Goal: Information Seeking & Learning: Learn about a topic

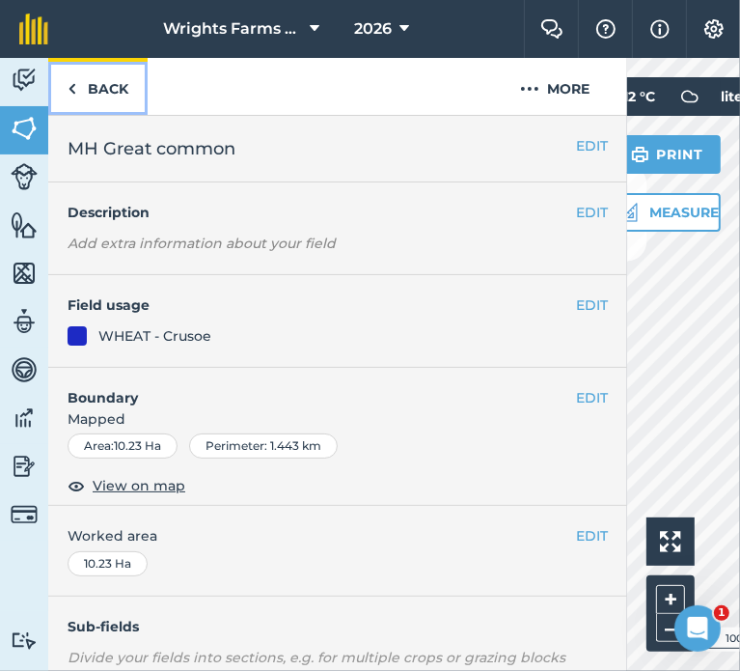
click at [96, 80] on link "Back" at bounding box center [97, 86] width 99 height 57
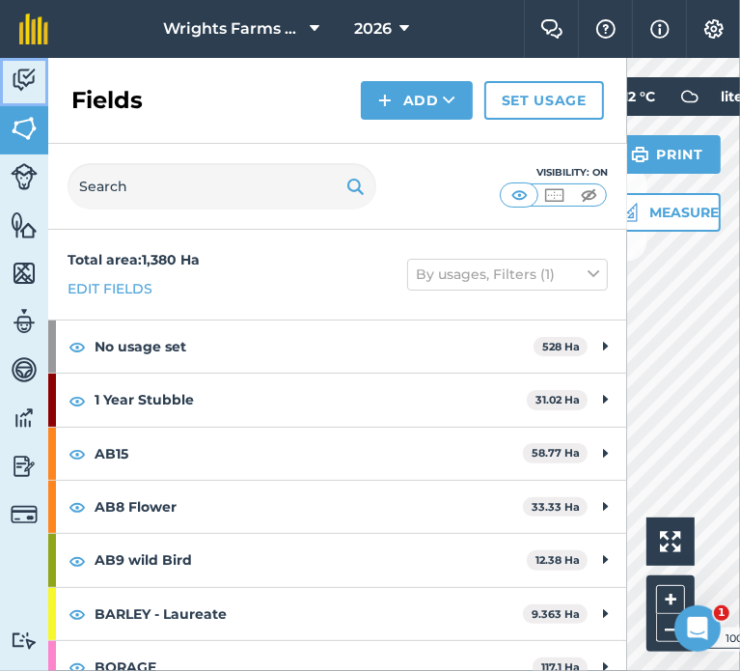
click at [31, 73] on img at bounding box center [24, 80] width 27 height 29
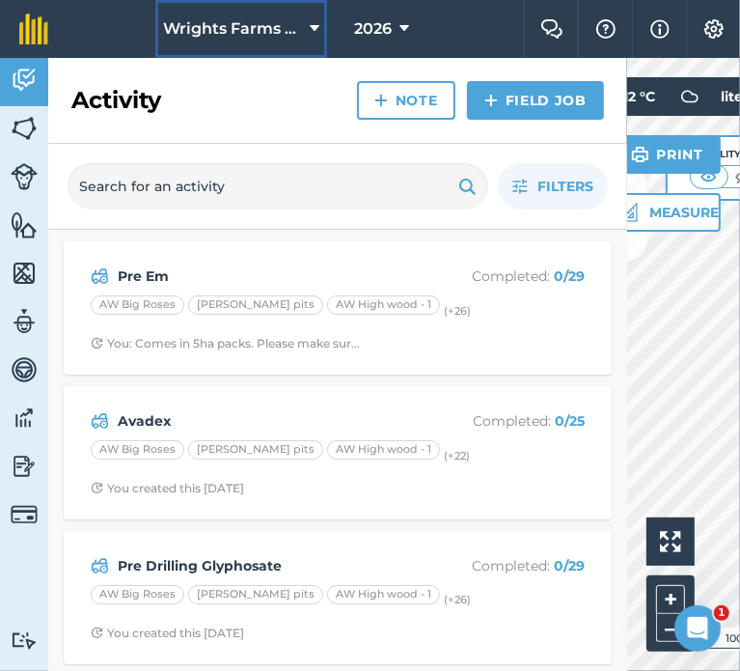
click at [274, 18] on span "Wrights Farms Contracting" at bounding box center [232, 28] width 139 height 23
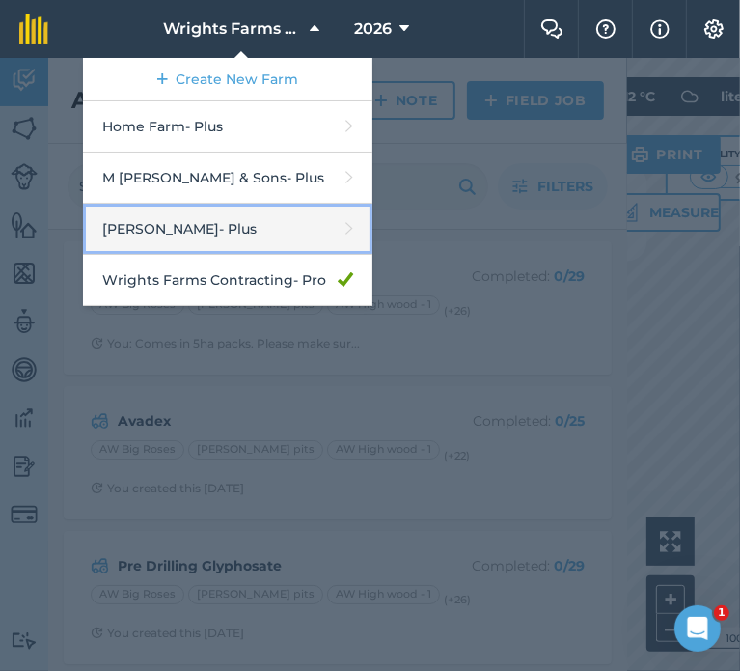
click at [234, 240] on link "[PERSON_NAME] - Plus" at bounding box center [227, 229] width 289 height 51
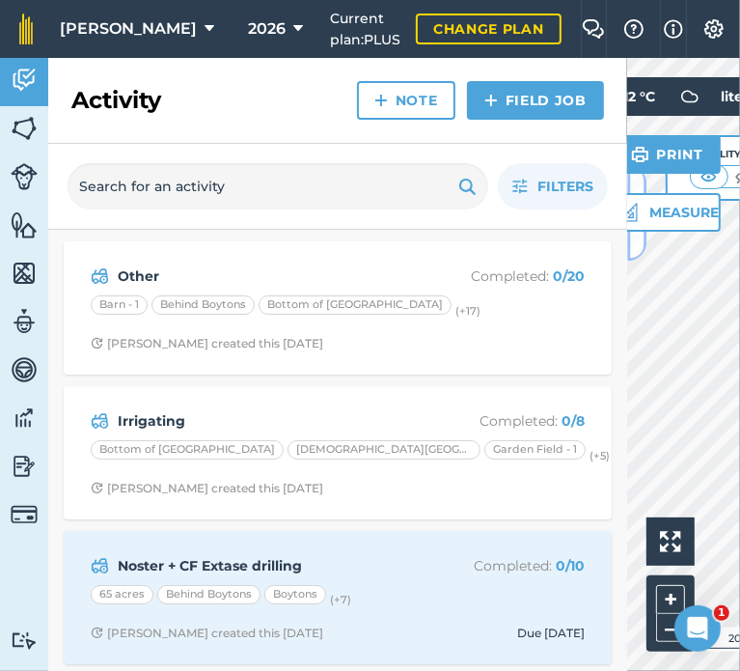
click at [636, 242] on button at bounding box center [636, 212] width 19 height 96
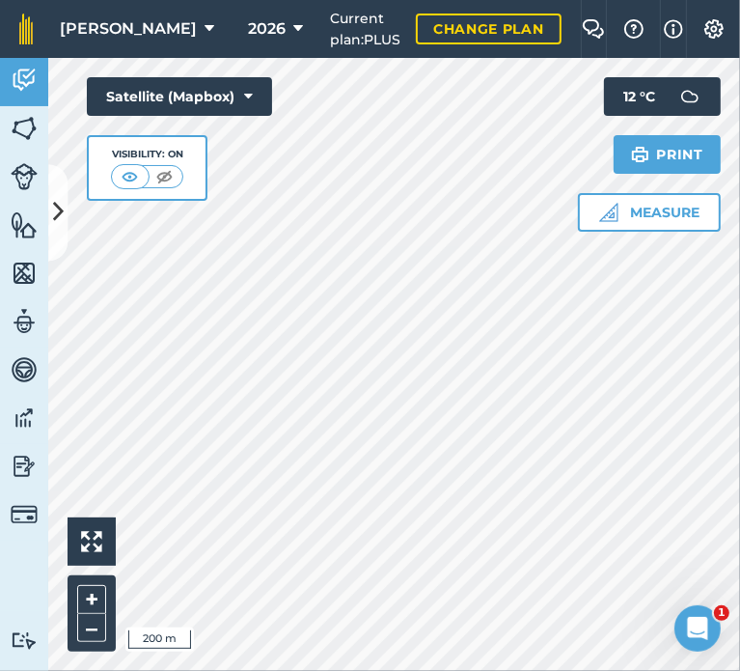
click at [179, 128] on div "Hello i 200 m + – Satellite (Mapbox) Visibility: On Measure Print 12 ° C" at bounding box center [394, 364] width 692 height 613
click at [333, 616] on div at bounding box center [394, 364] width 692 height 613
click at [204, 164] on div "Hello i 200 m + – Satellite (Mapbox) Visibility: On Measure Print 12 ° C" at bounding box center [394, 364] width 692 height 613
click at [27, 76] on img at bounding box center [24, 80] width 27 height 29
click at [54, 219] on icon at bounding box center [58, 213] width 11 height 34
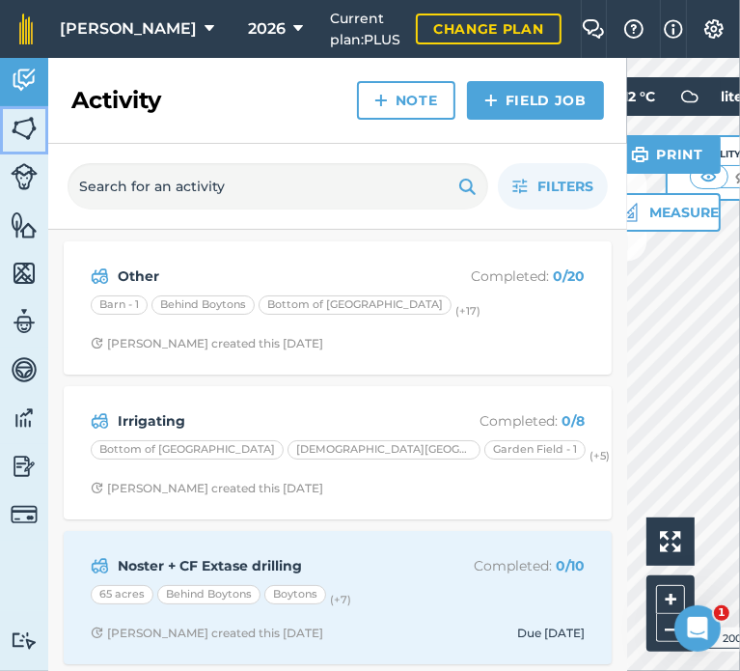
click at [36, 132] on img at bounding box center [24, 128] width 27 height 29
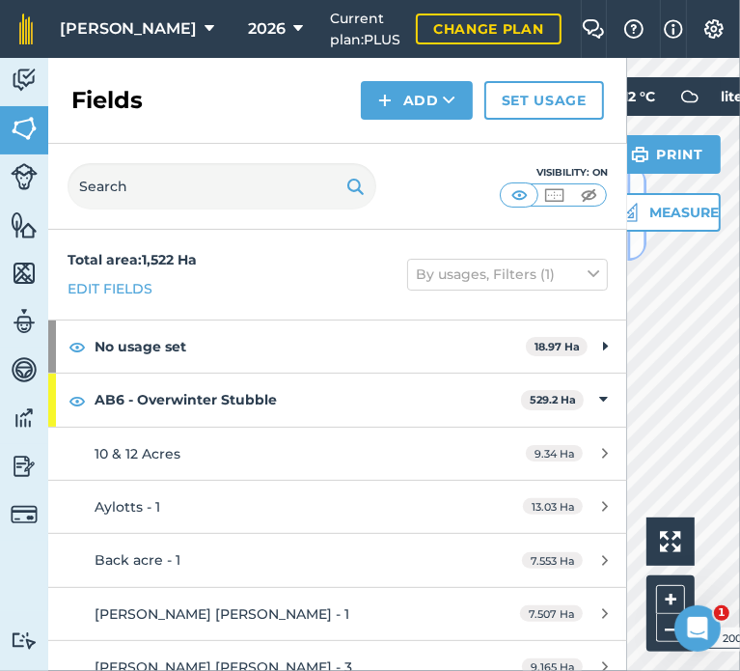
click at [636, 247] on button at bounding box center [636, 212] width 19 height 96
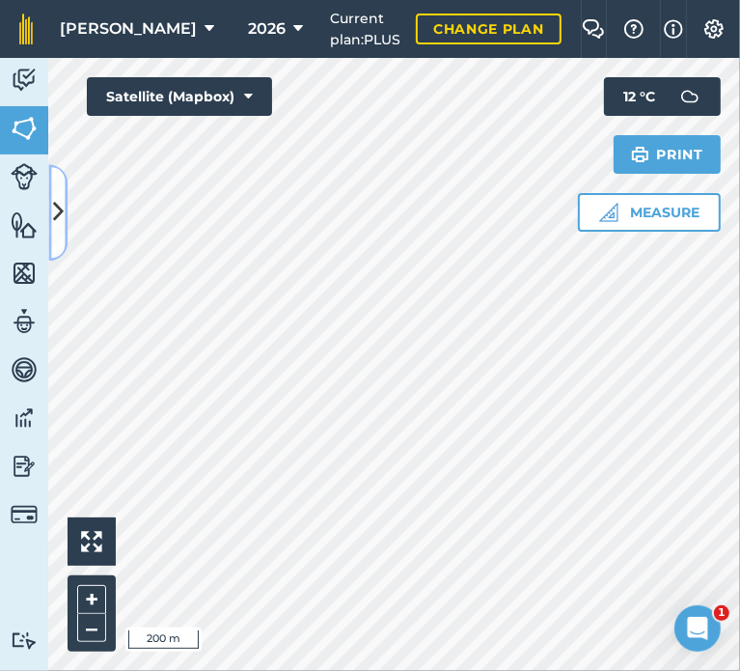
click at [57, 230] on button at bounding box center [57, 212] width 19 height 96
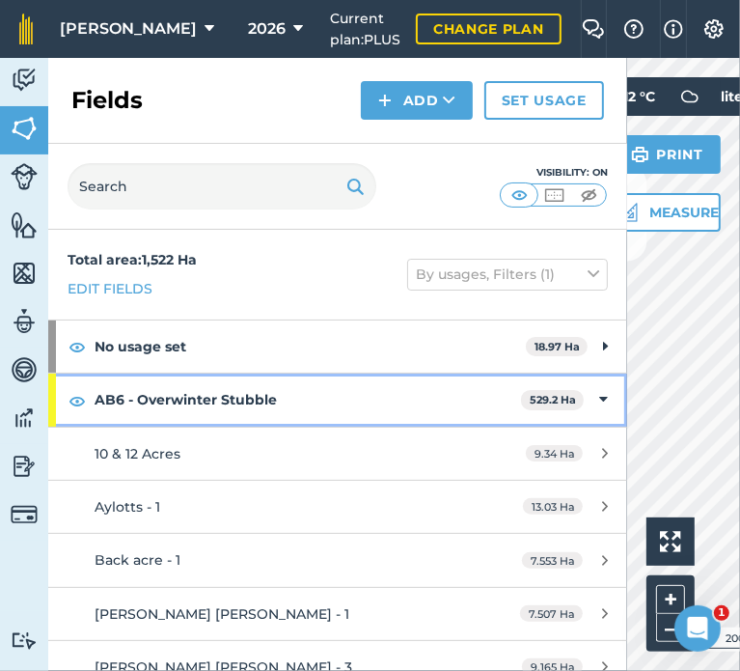
click at [599, 395] on icon at bounding box center [603, 399] width 9 height 21
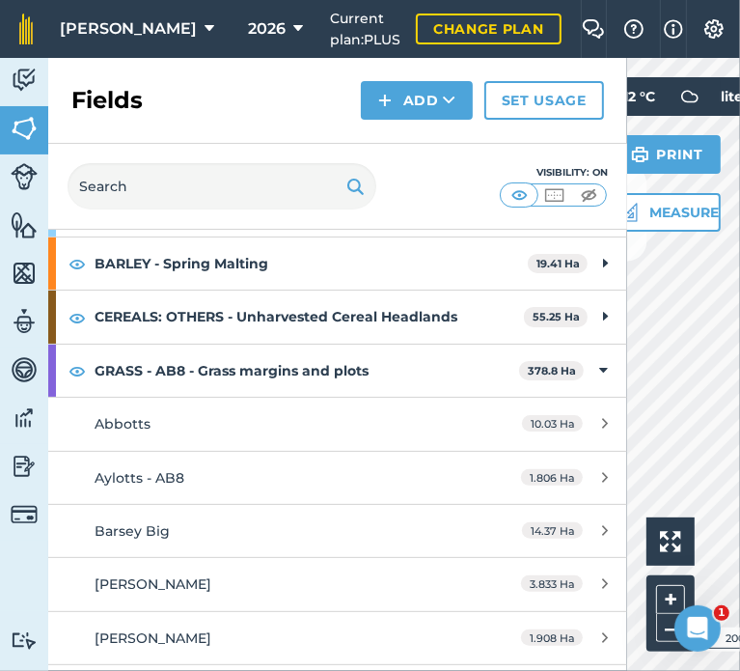
scroll to position [243, 0]
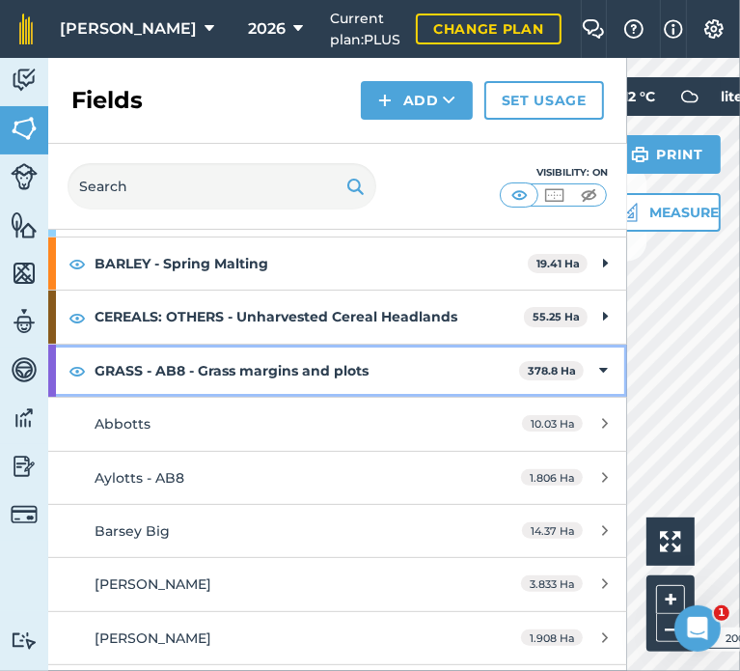
click at [583, 366] on div "GRASS - AB8 - Grass margins and plots 378.8 Ha" at bounding box center [337, 370] width 579 height 52
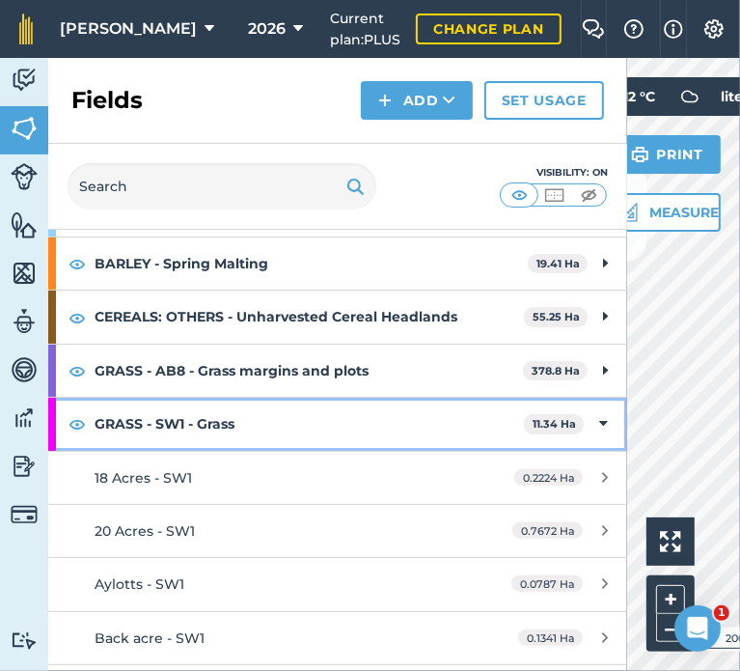
click at [594, 416] on div "GRASS - SW1 - Grass 11.34 Ha" at bounding box center [337, 424] width 579 height 52
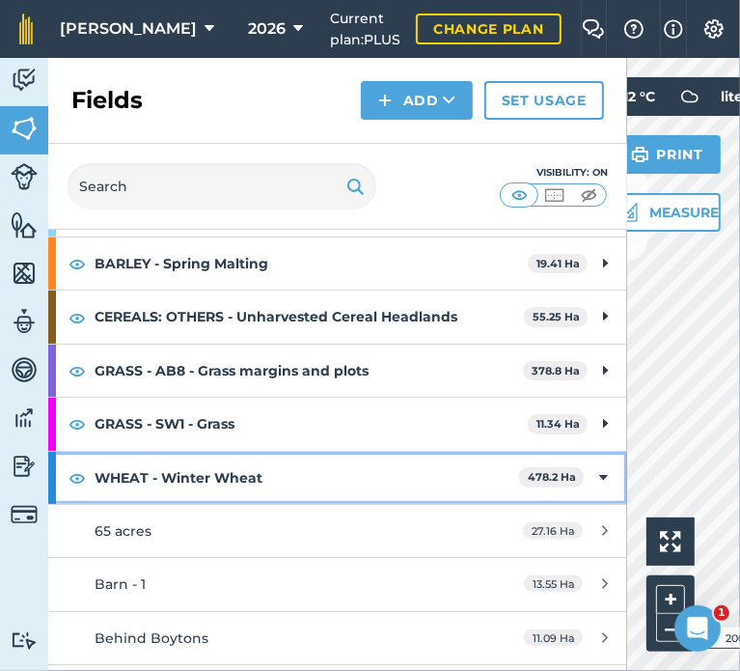
click at [599, 473] on icon at bounding box center [603, 477] width 9 height 21
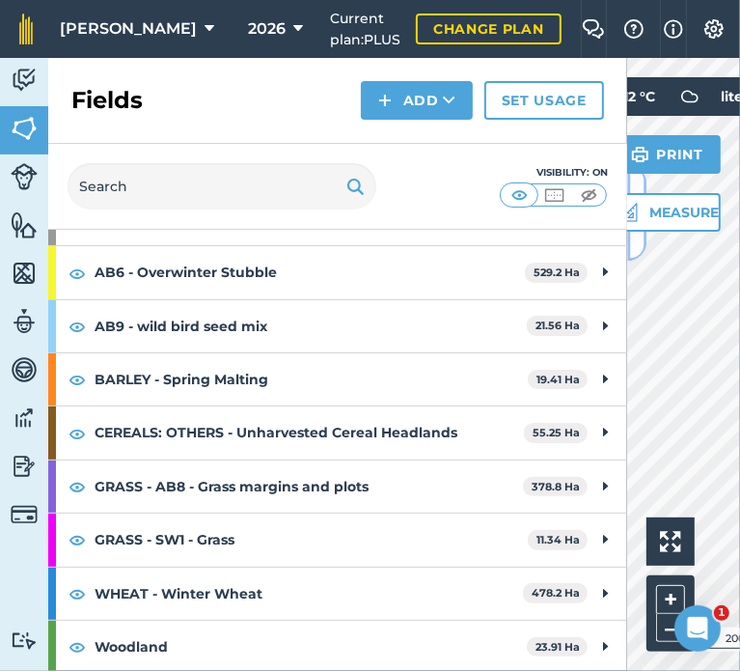
click at [635, 238] on button at bounding box center [636, 212] width 19 height 96
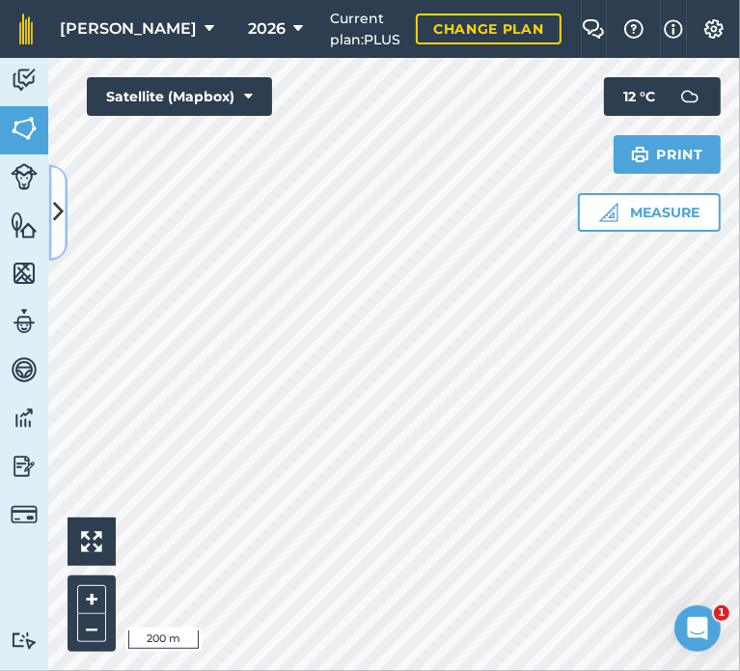
click at [51, 221] on button at bounding box center [57, 212] width 19 height 96
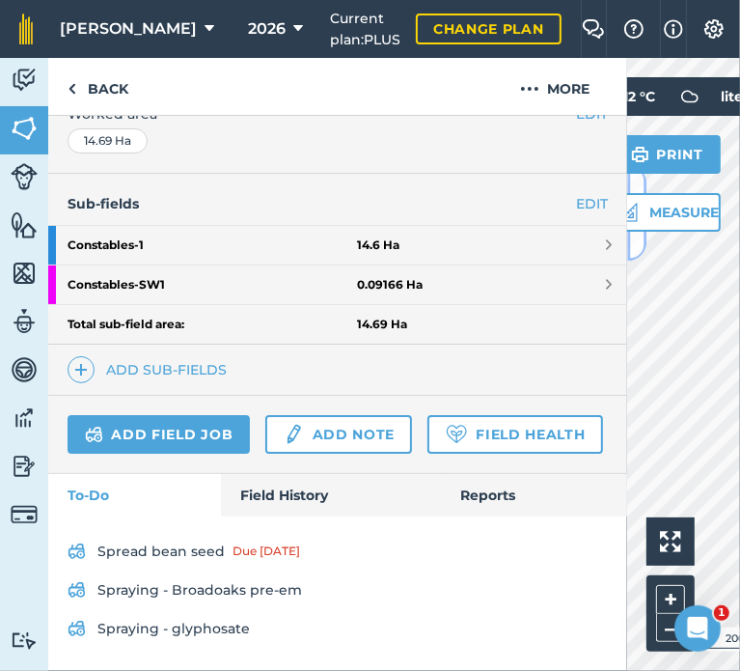
scroll to position [470, 0]
click at [286, 497] on link "Field History" at bounding box center [330, 495] width 219 height 42
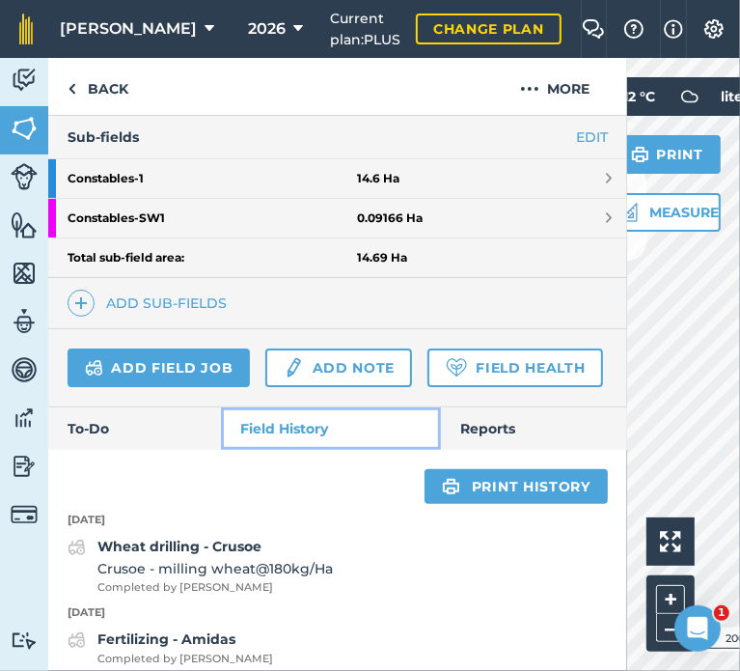
scroll to position [486, 0]
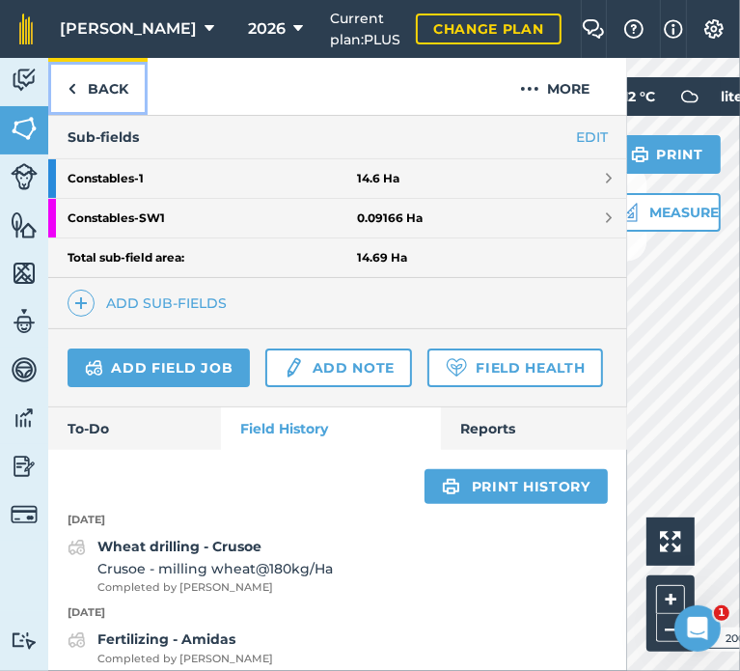
click at [120, 98] on link "Back" at bounding box center [97, 86] width 99 height 57
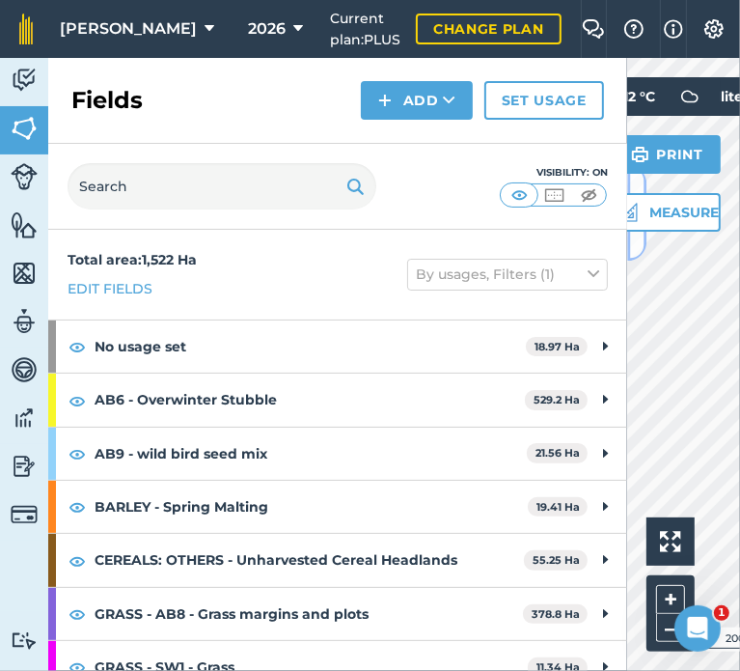
click at [633, 241] on button at bounding box center [636, 212] width 19 height 96
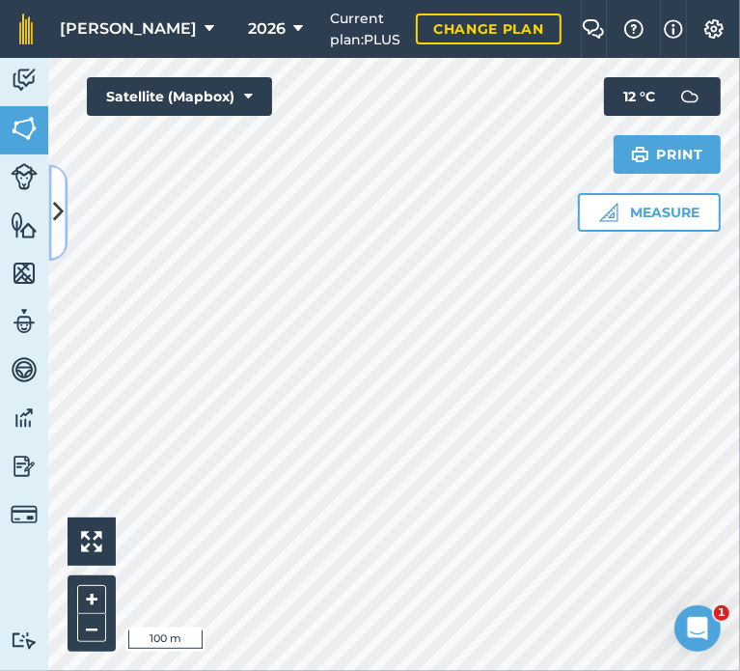
click at [62, 216] on icon at bounding box center [58, 213] width 11 height 34
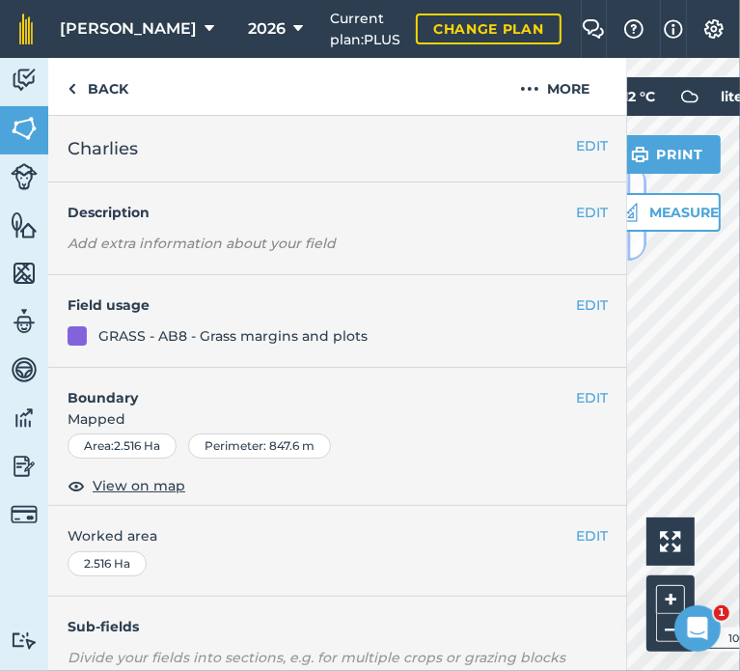
click at [633, 250] on button at bounding box center [636, 212] width 19 height 96
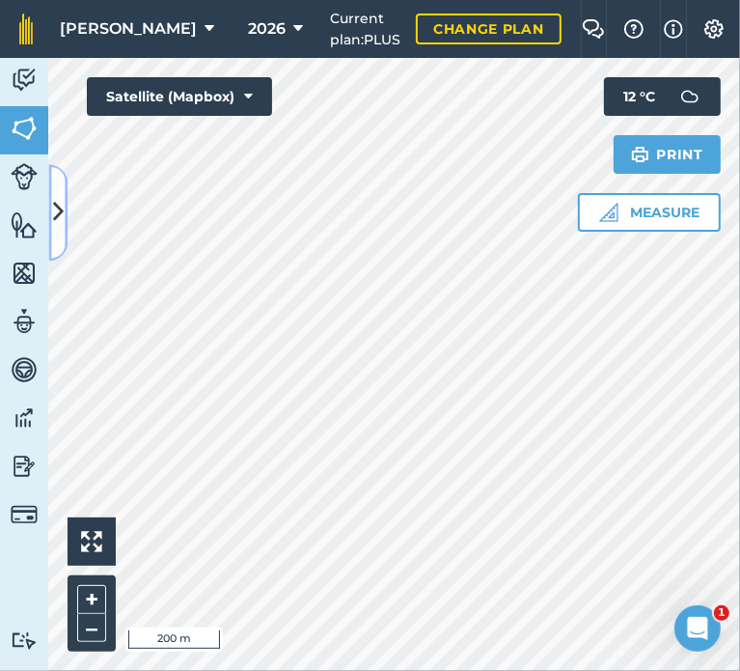
click at [57, 216] on icon at bounding box center [58, 213] width 11 height 34
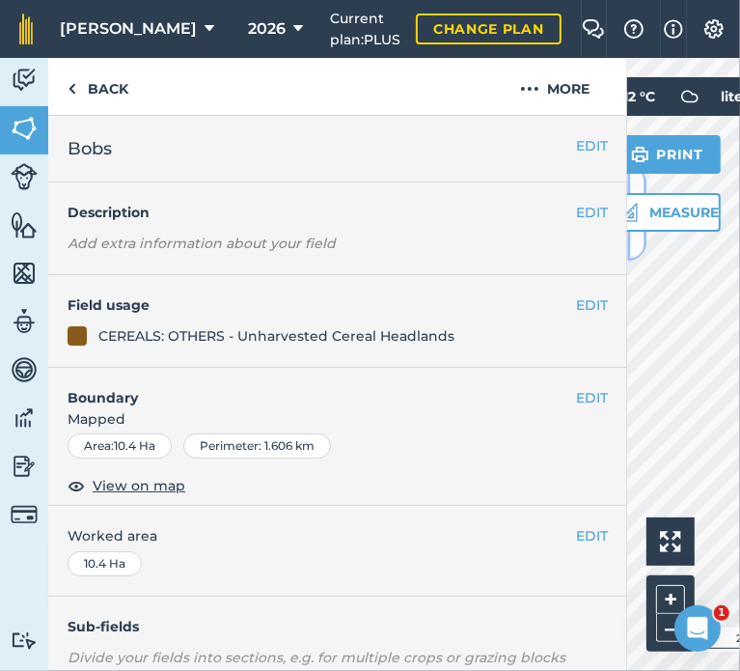
click at [631, 246] on button at bounding box center [636, 212] width 19 height 96
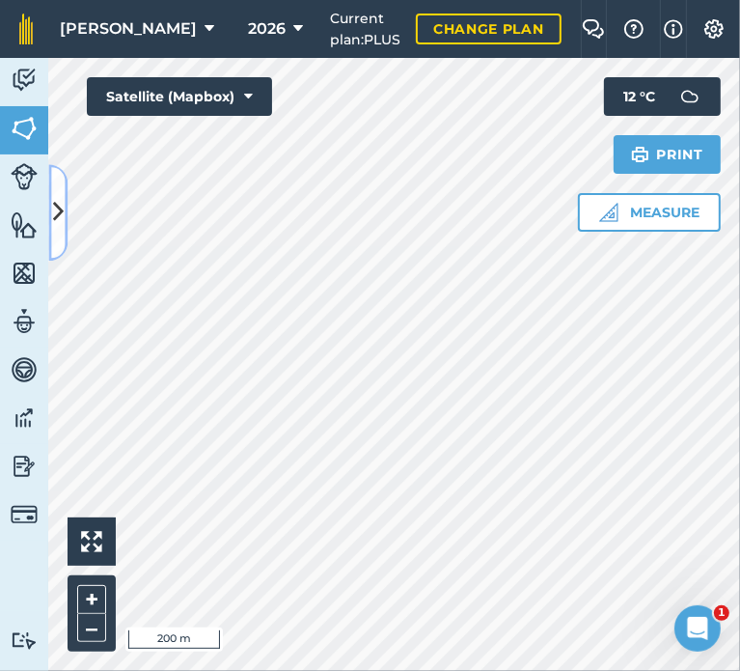
click at [61, 226] on icon at bounding box center [58, 213] width 11 height 34
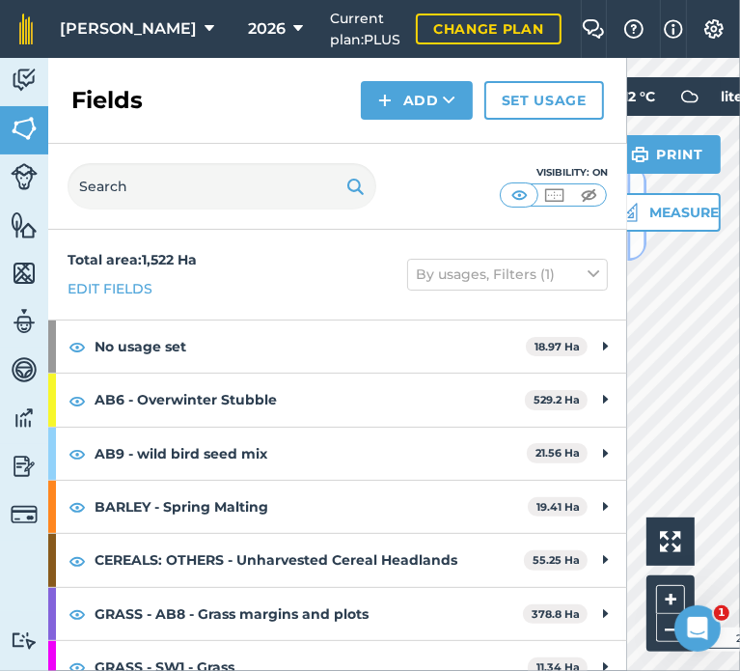
click at [633, 239] on button at bounding box center [636, 212] width 19 height 96
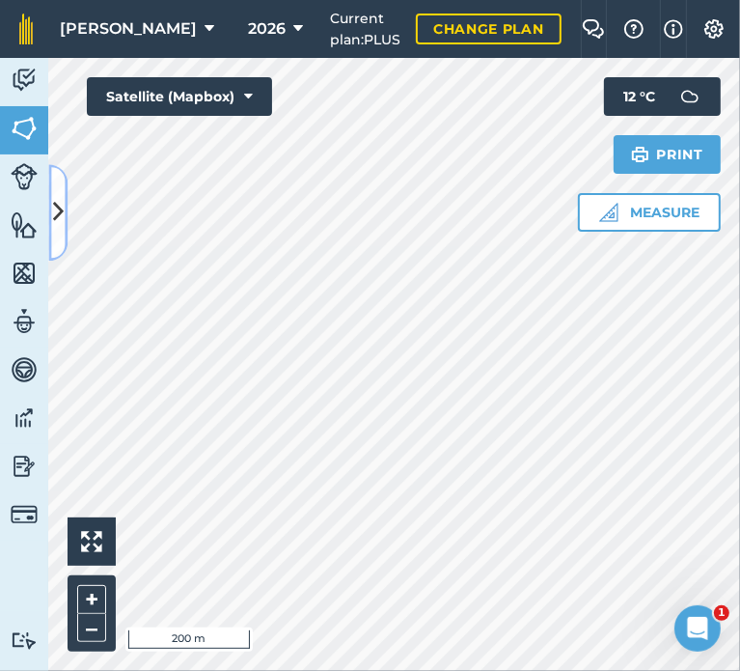
click at [62, 219] on icon at bounding box center [58, 213] width 11 height 34
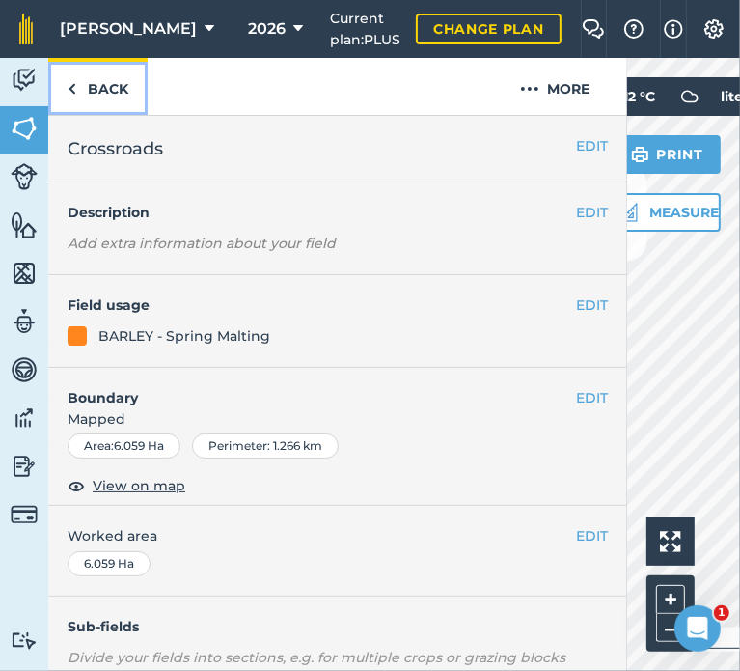
click at [124, 95] on link "Back" at bounding box center [97, 86] width 99 height 57
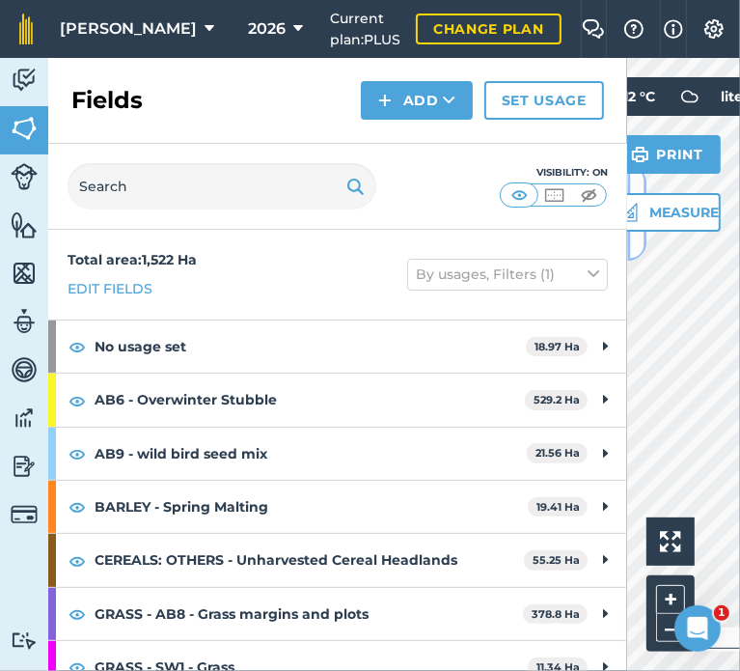
click at [633, 246] on button at bounding box center [636, 212] width 19 height 96
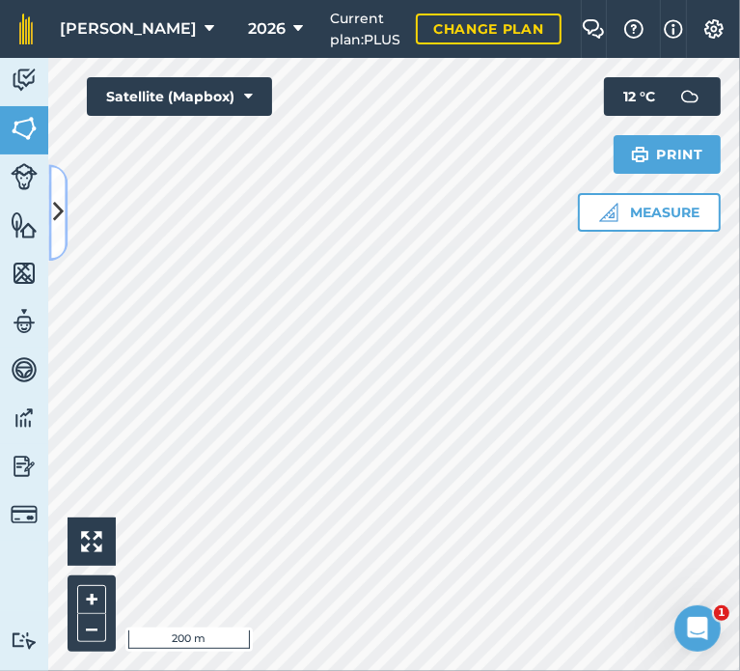
click at [56, 232] on button at bounding box center [57, 212] width 19 height 96
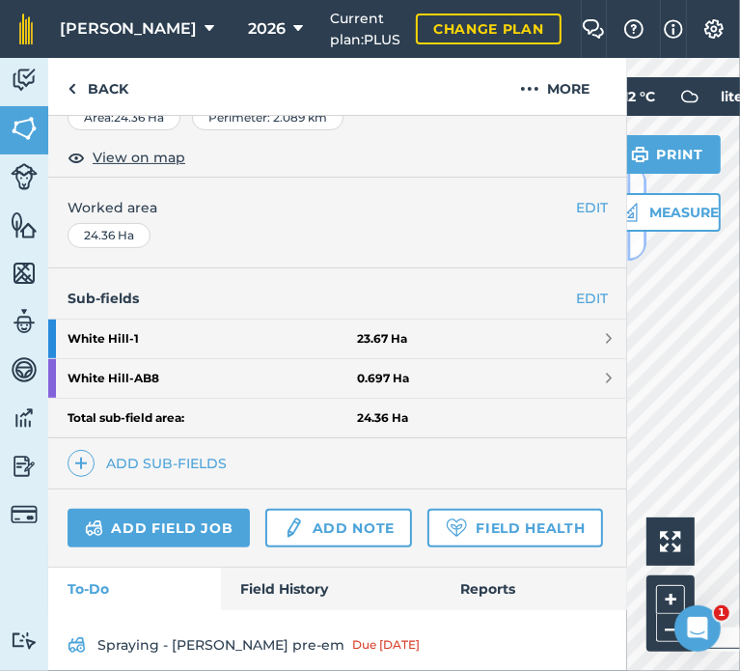
scroll to position [549, 0]
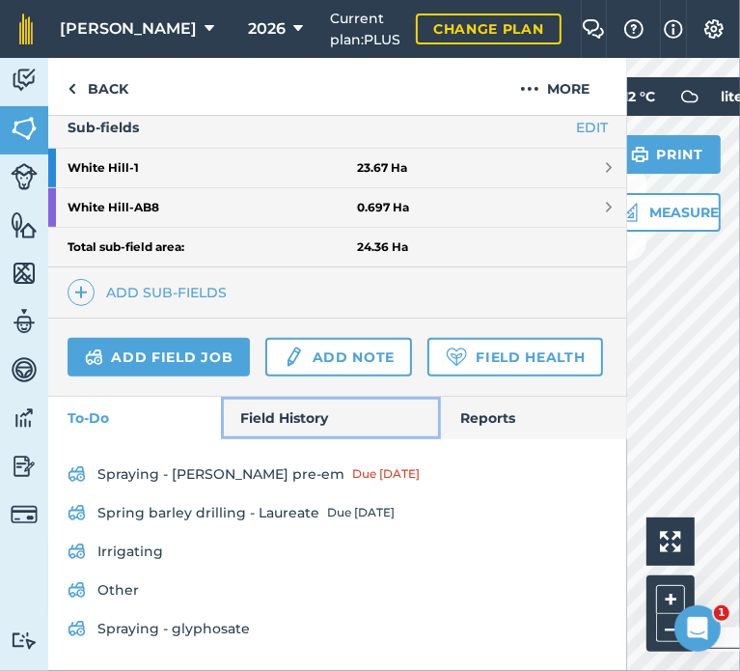
click at [319, 425] on link "Field History" at bounding box center [330, 418] width 219 height 42
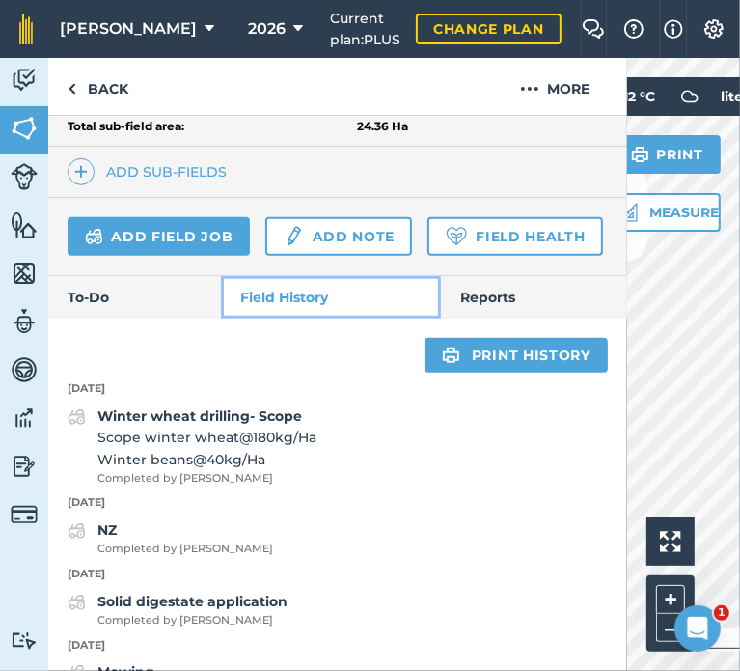
scroll to position [603, 0]
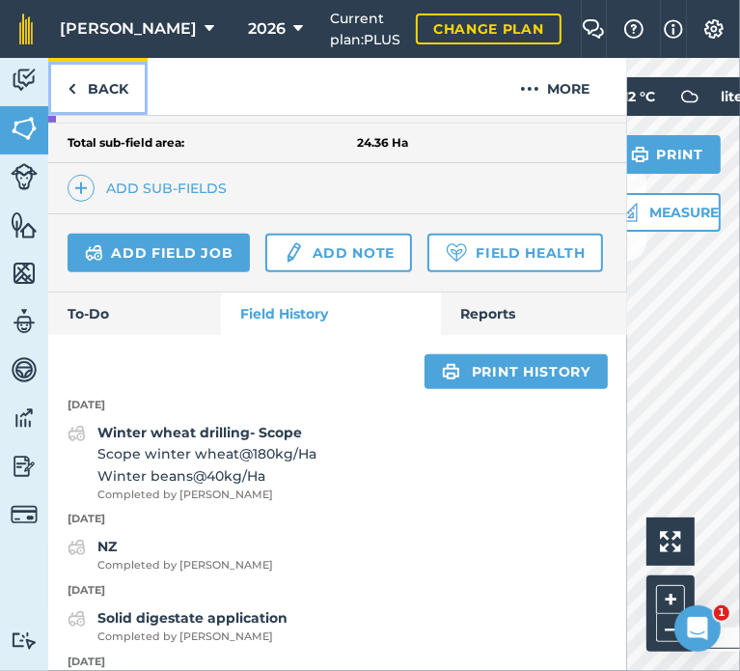
click at [104, 91] on link "Back" at bounding box center [97, 86] width 99 height 57
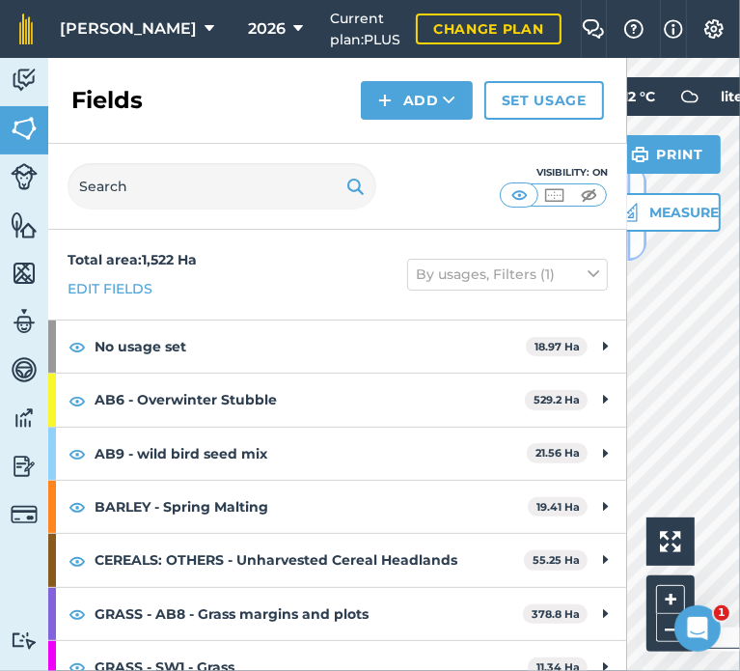
click at [641, 245] on button at bounding box center [636, 212] width 19 height 96
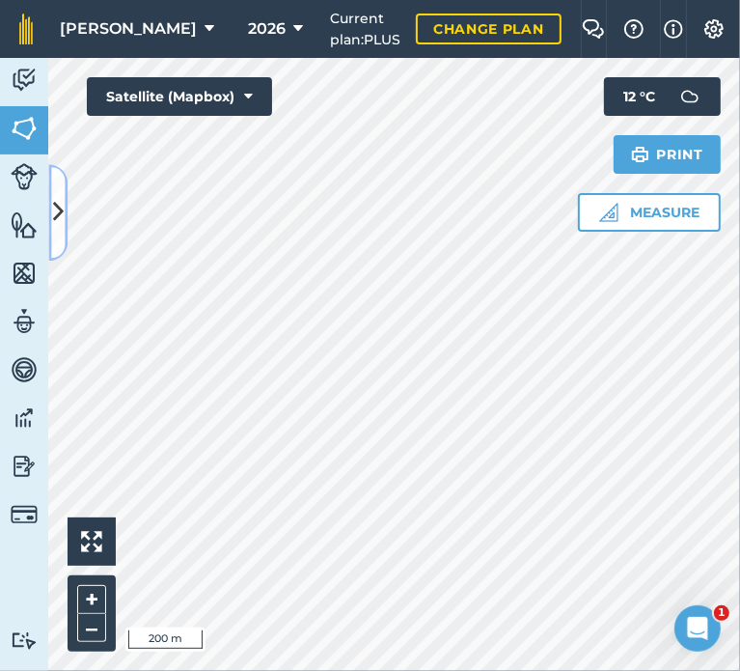
click at [54, 204] on icon at bounding box center [58, 213] width 11 height 34
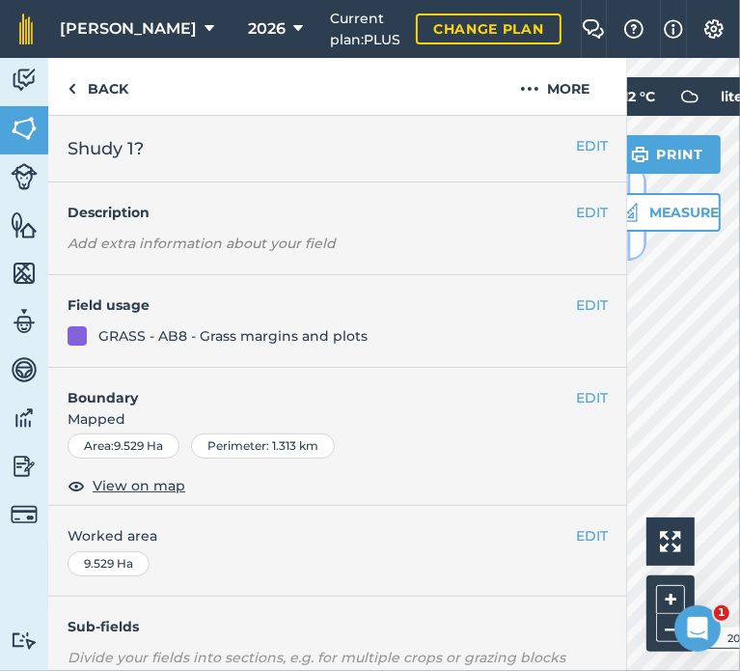
click at [644, 248] on button at bounding box center [636, 212] width 19 height 96
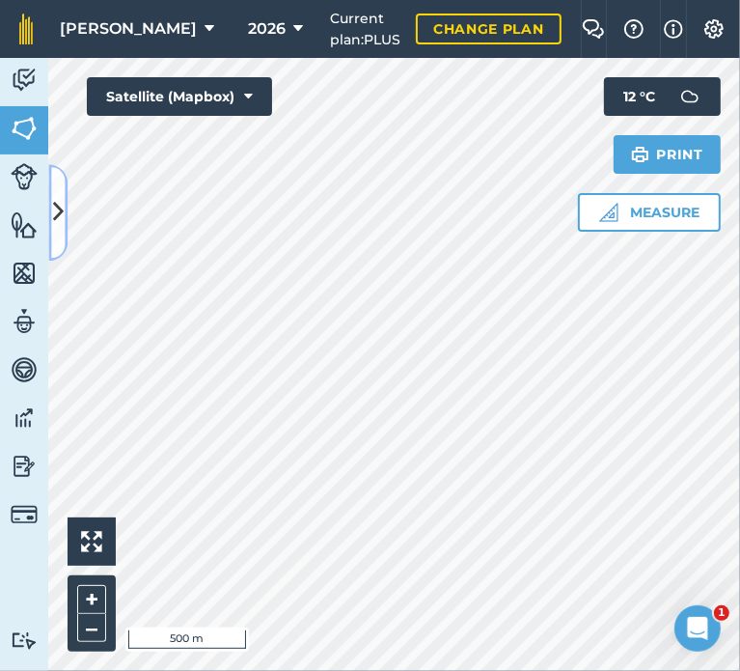
click at [53, 221] on icon at bounding box center [58, 213] width 11 height 34
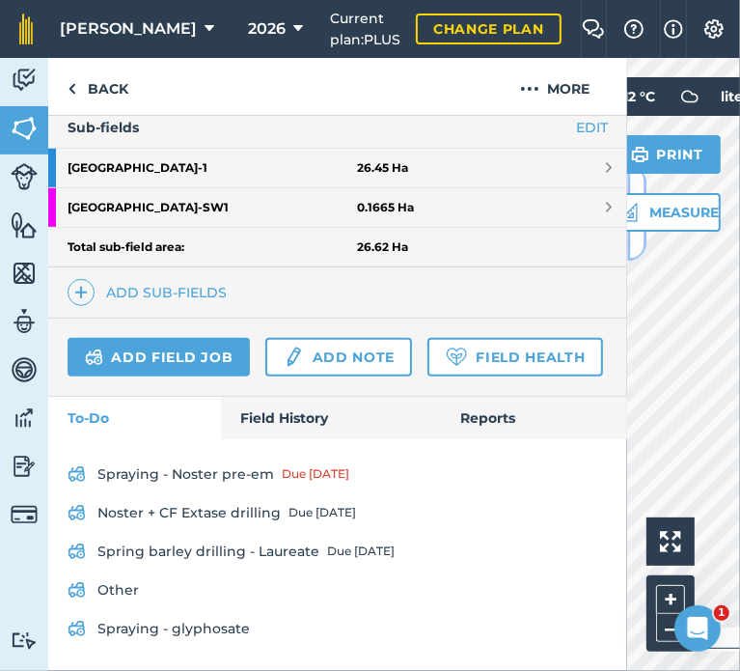
scroll to position [549, 0]
click at [319, 419] on link "Field History" at bounding box center [330, 418] width 219 height 42
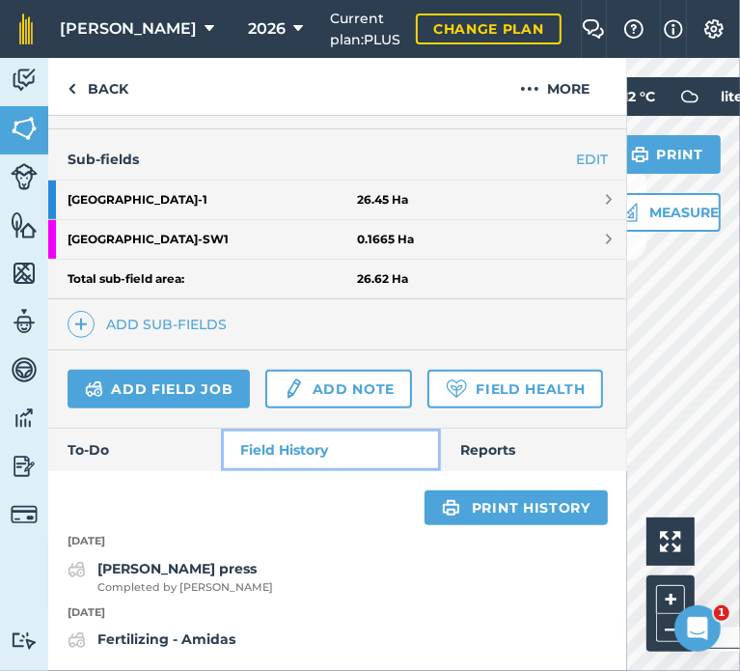
scroll to position [517, 0]
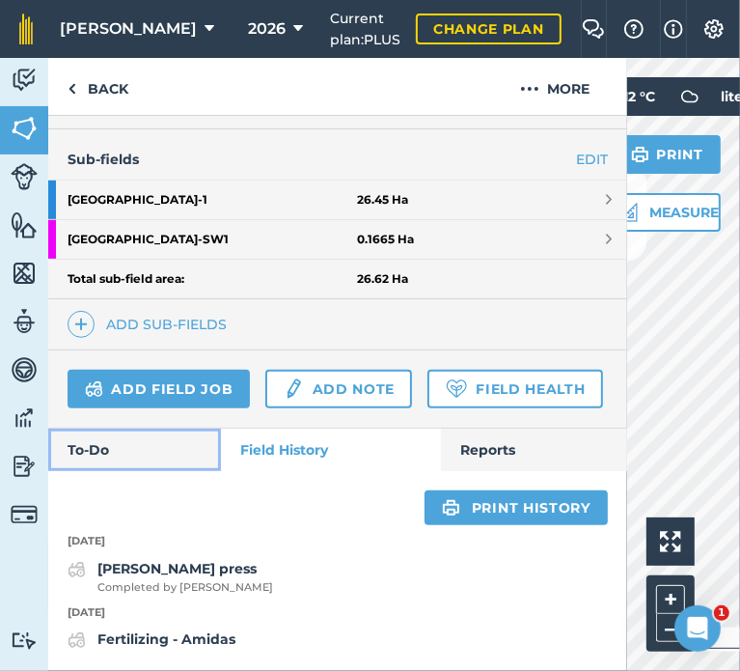
click at [158, 435] on link "To-Do" at bounding box center [134, 449] width 173 height 42
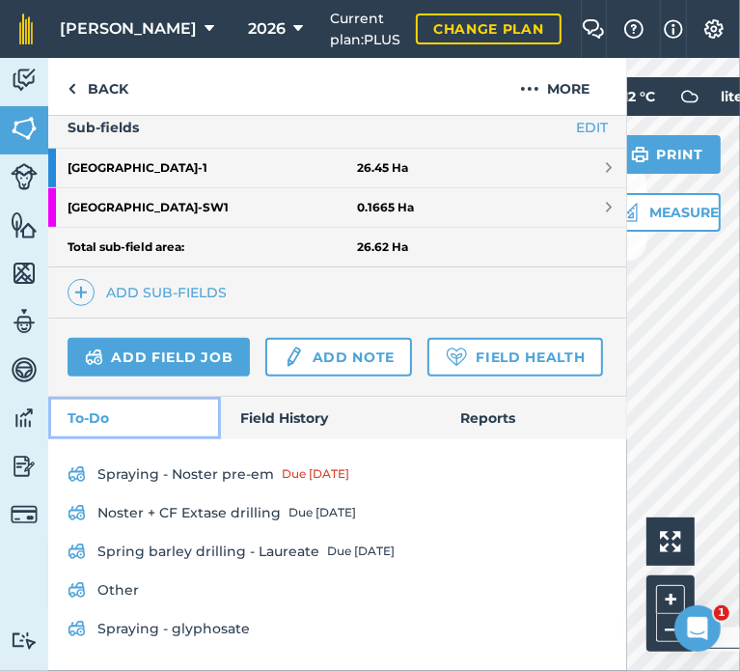
scroll to position [544, 0]
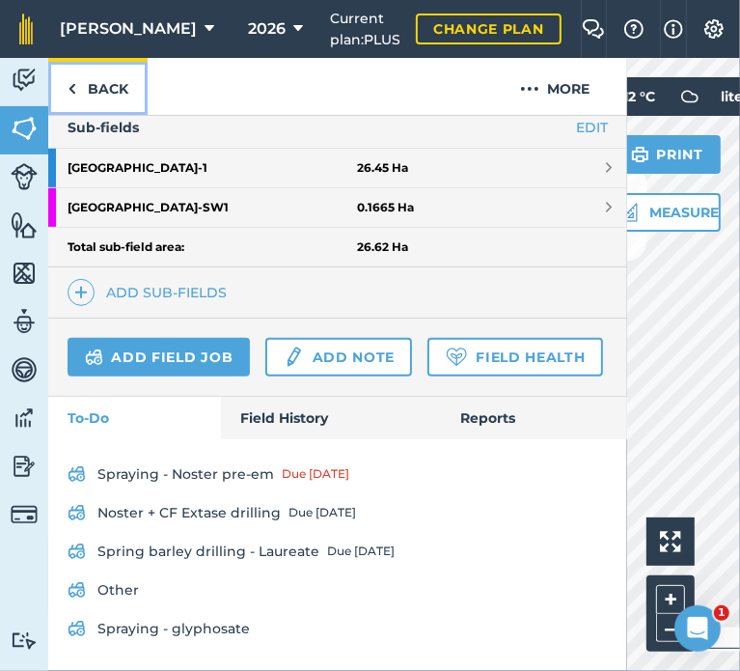
click at [93, 89] on link "Back" at bounding box center [97, 86] width 99 height 57
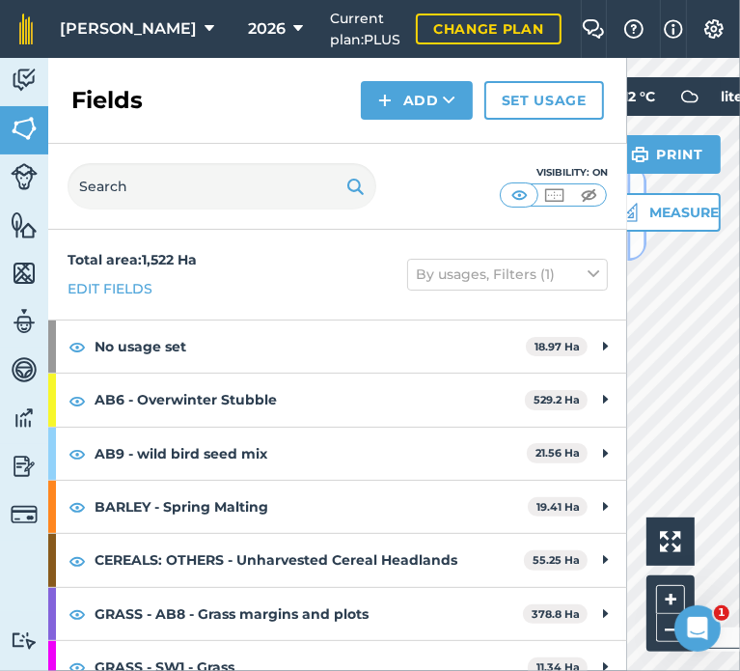
click at [636, 245] on button at bounding box center [636, 212] width 19 height 96
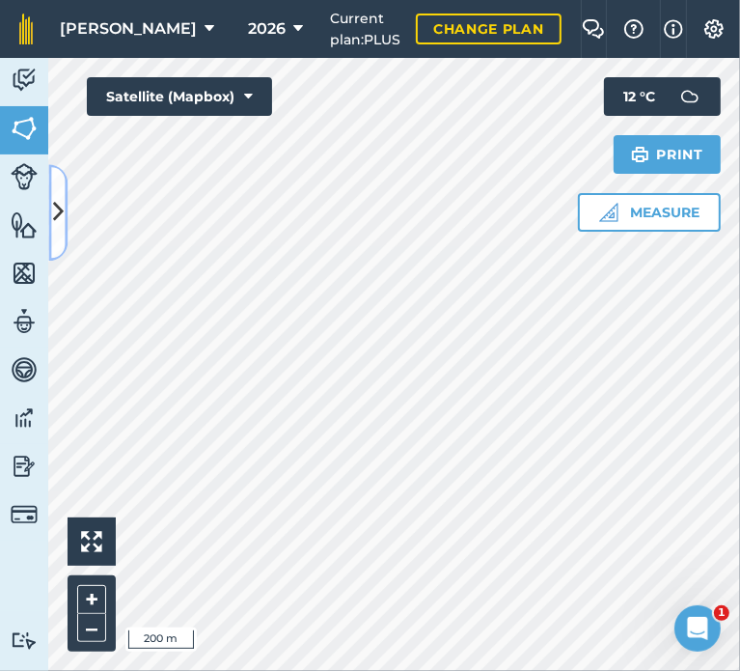
click at [63, 207] on icon at bounding box center [58, 213] width 11 height 34
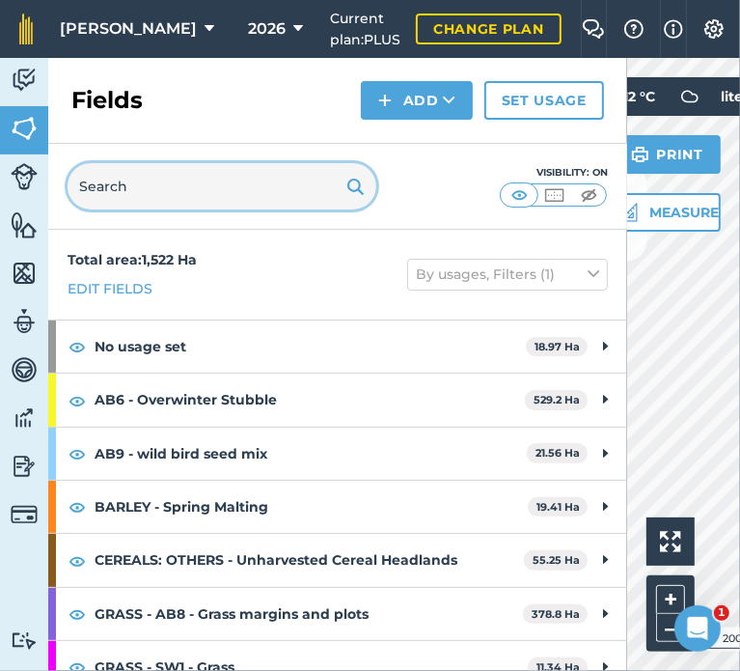
click at [164, 193] on input "text" at bounding box center [222, 186] width 309 height 46
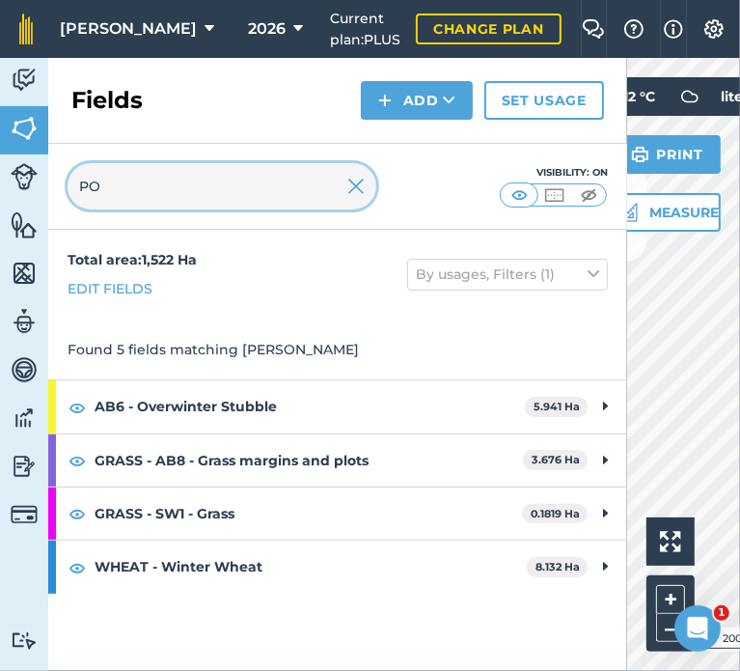
type input "P"
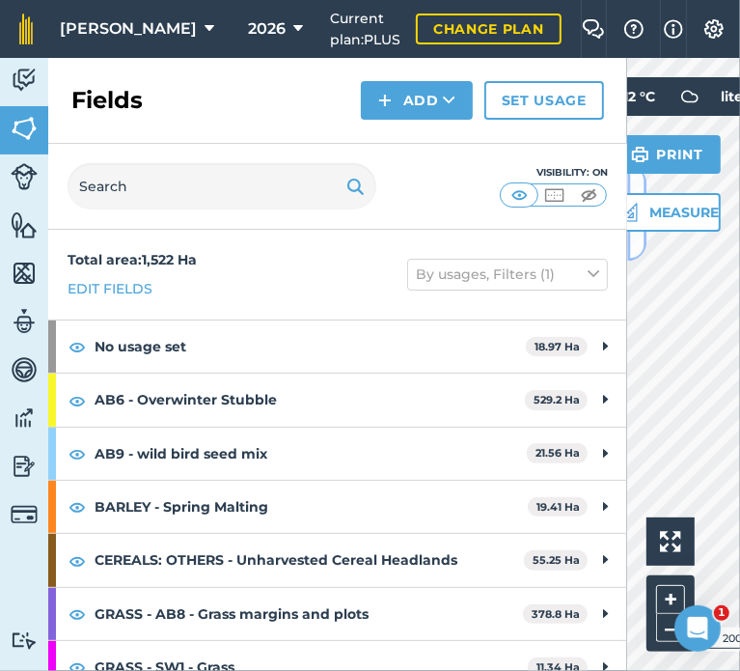
click at [630, 242] on button at bounding box center [636, 212] width 19 height 96
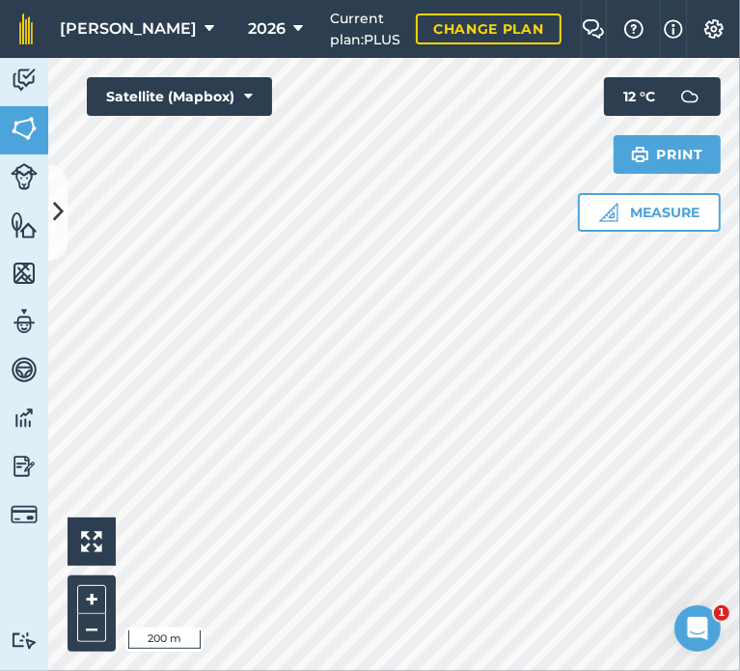
click at [217, 670] on html "[PERSON_NAME] 2026 Current plan : PLUS Change plan Farm Chat Help Info Settings…" at bounding box center [370, 335] width 740 height 671
click at [60, 234] on button at bounding box center [57, 212] width 19 height 96
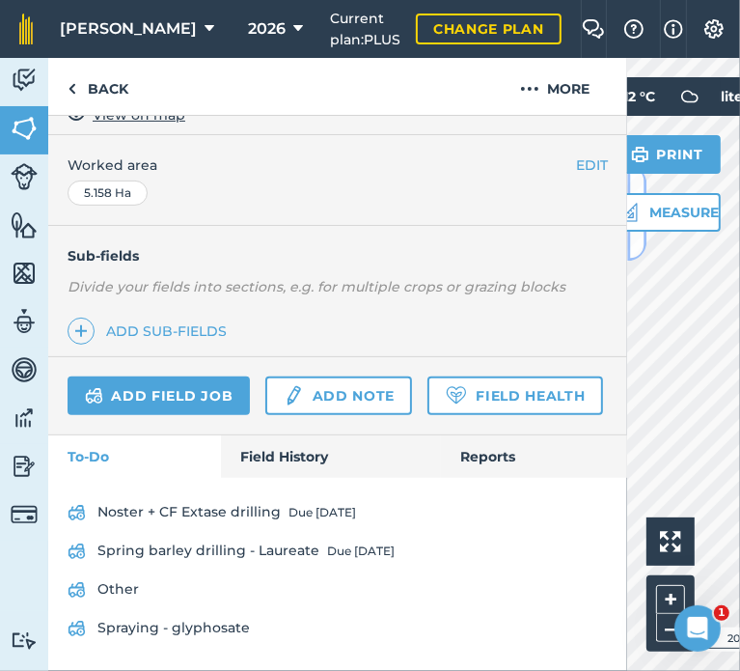
scroll to position [420, 0]
click at [314, 449] on link "Field History" at bounding box center [330, 456] width 219 height 42
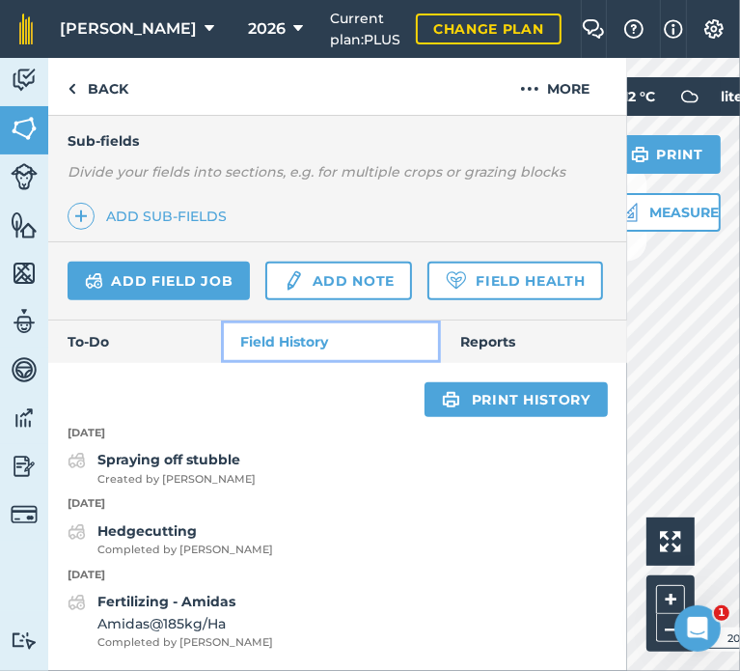
scroll to position [506, 0]
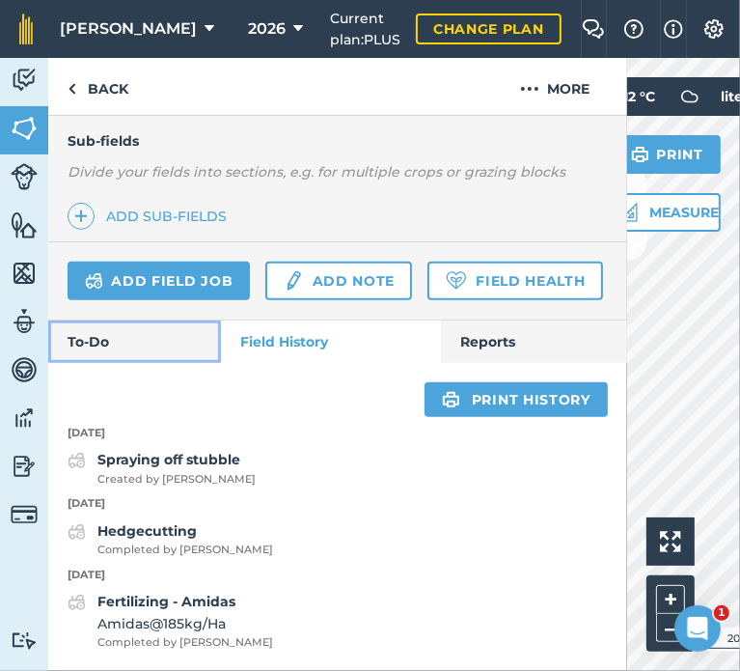
click at [138, 363] on link "To-Do" at bounding box center [134, 341] width 173 height 42
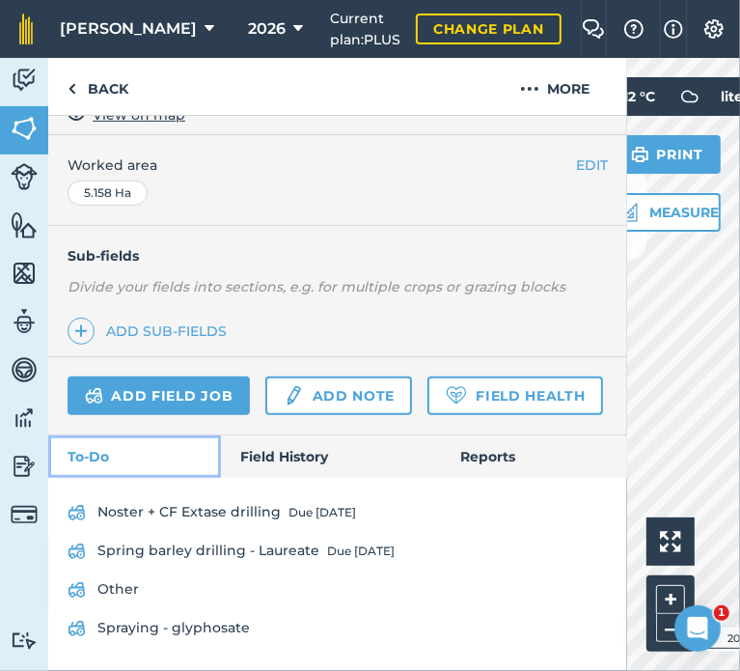
scroll to position [420, 0]
click at [633, 242] on button at bounding box center [636, 212] width 19 height 96
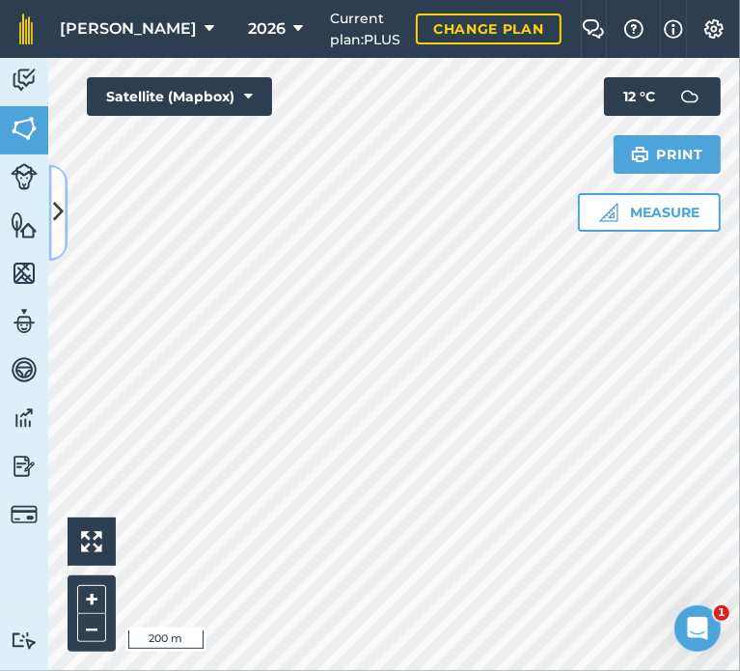
click at [62, 219] on icon at bounding box center [58, 213] width 11 height 34
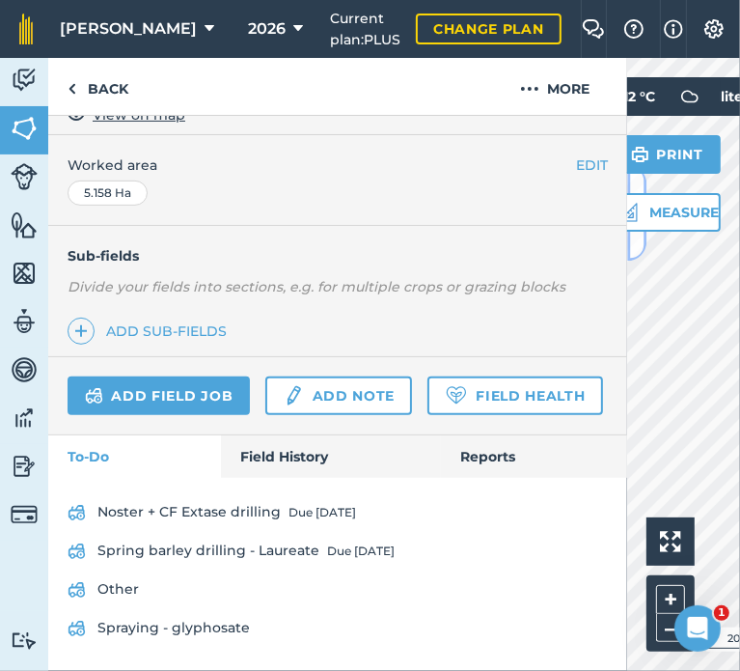
scroll to position [421, 0]
click at [273, 456] on link "Field History" at bounding box center [330, 456] width 219 height 42
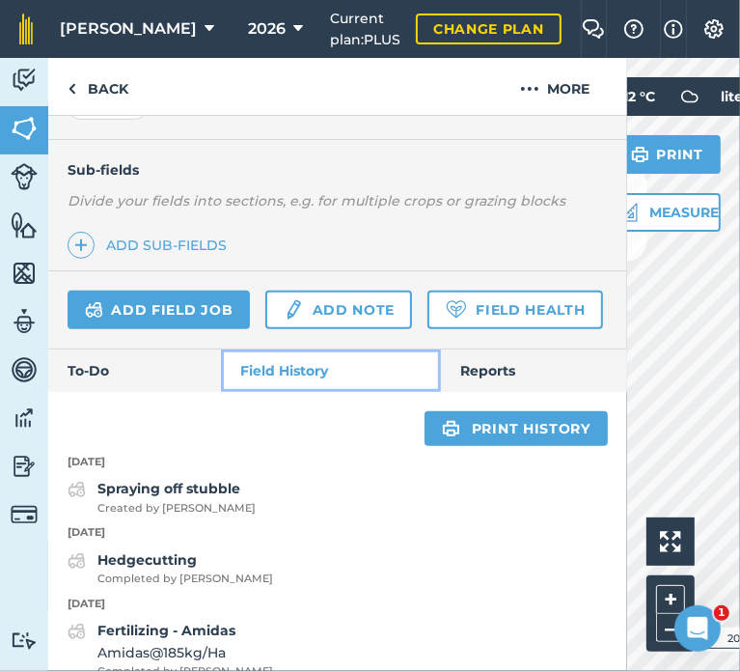
scroll to position [449, 0]
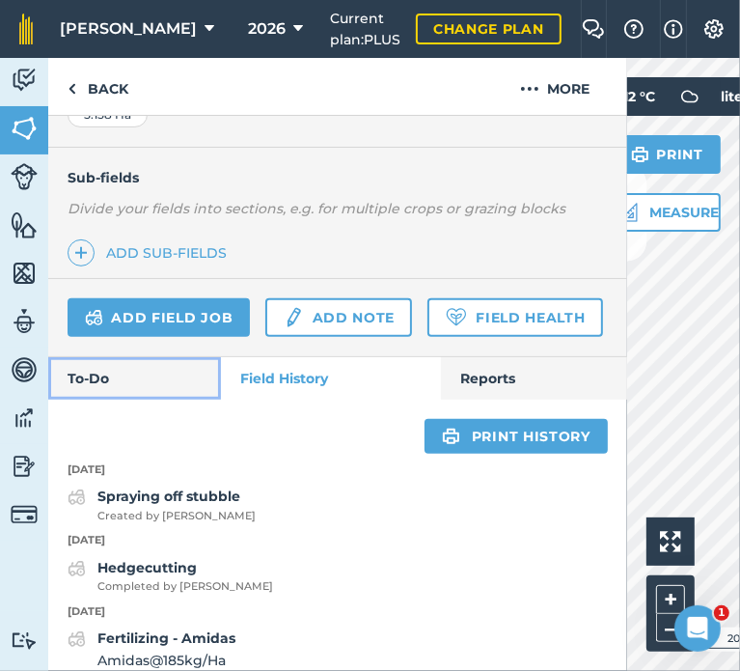
click at [157, 399] on link "To-Do" at bounding box center [134, 378] width 173 height 42
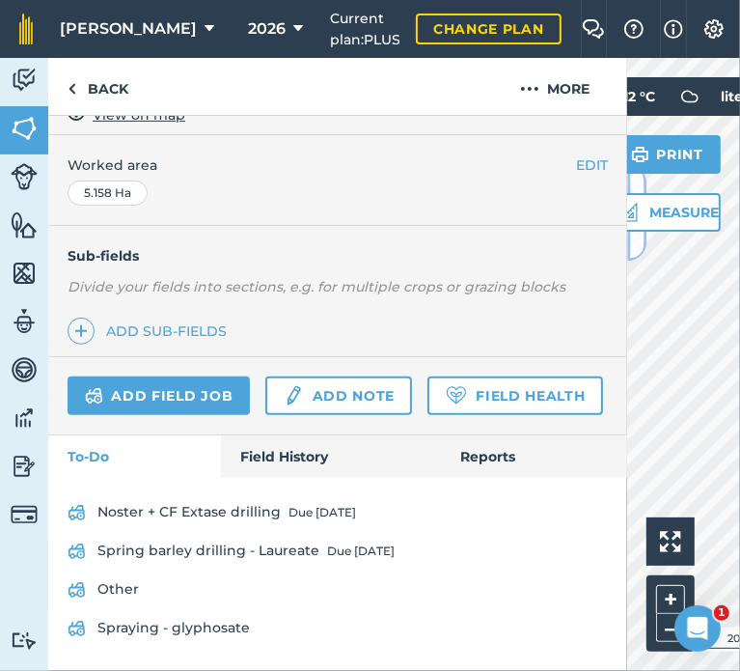
click at [634, 243] on button at bounding box center [636, 212] width 19 height 96
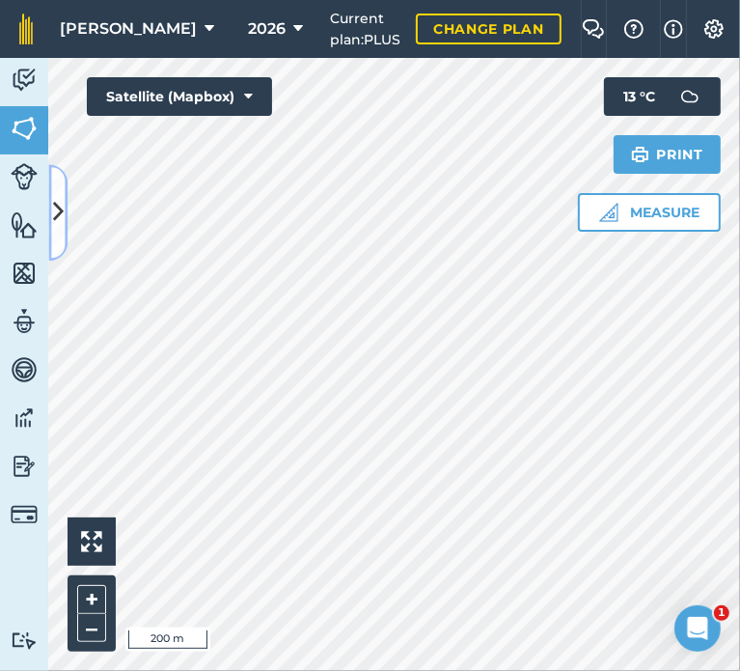
click at [59, 199] on icon at bounding box center [58, 213] width 11 height 34
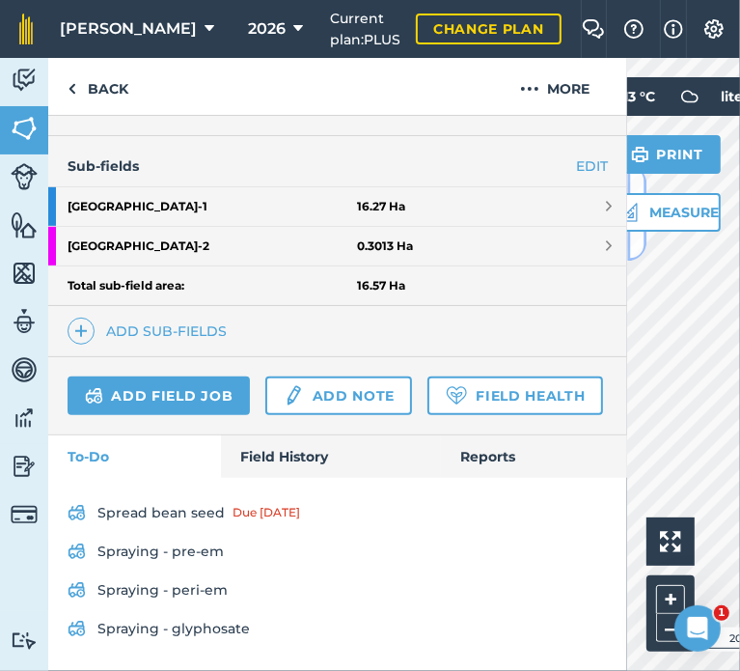
scroll to position [510, 0]
click at [284, 466] on link "Field History" at bounding box center [330, 456] width 219 height 42
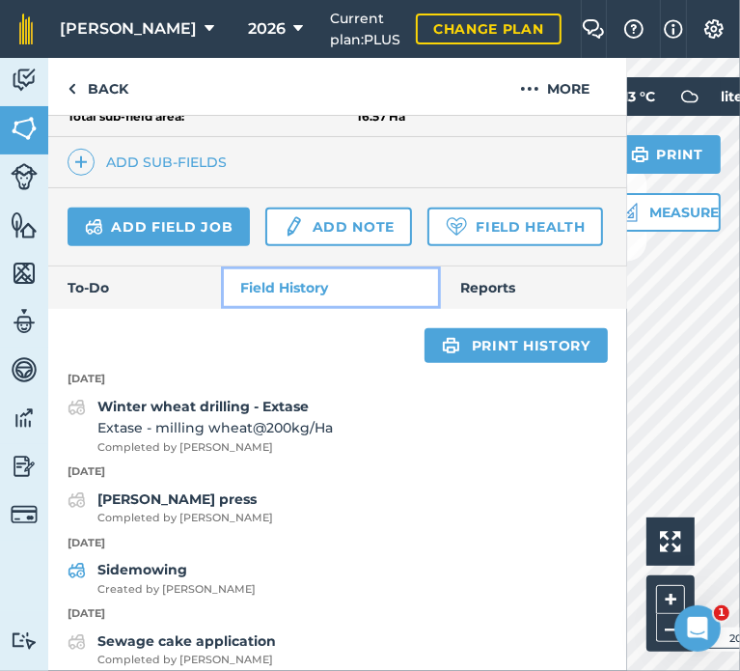
scroll to position [626, 0]
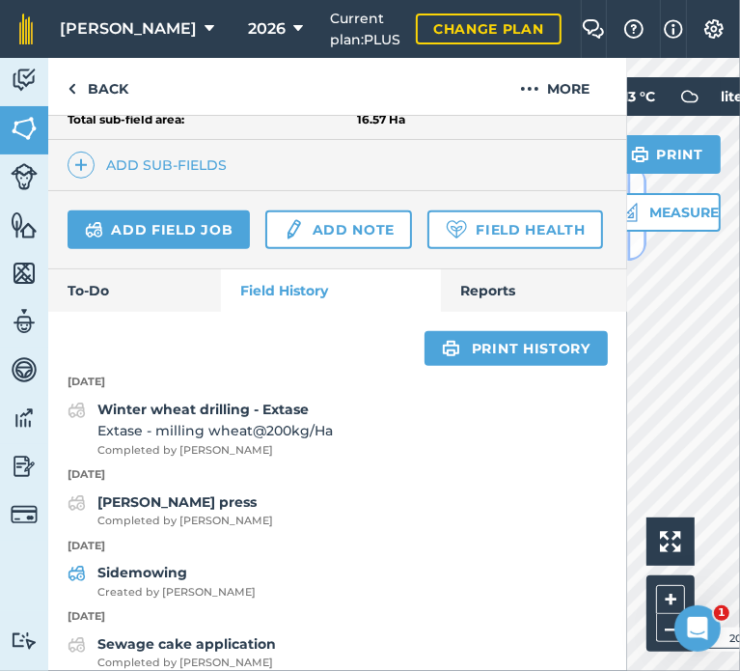
click at [633, 238] on button at bounding box center [636, 212] width 19 height 96
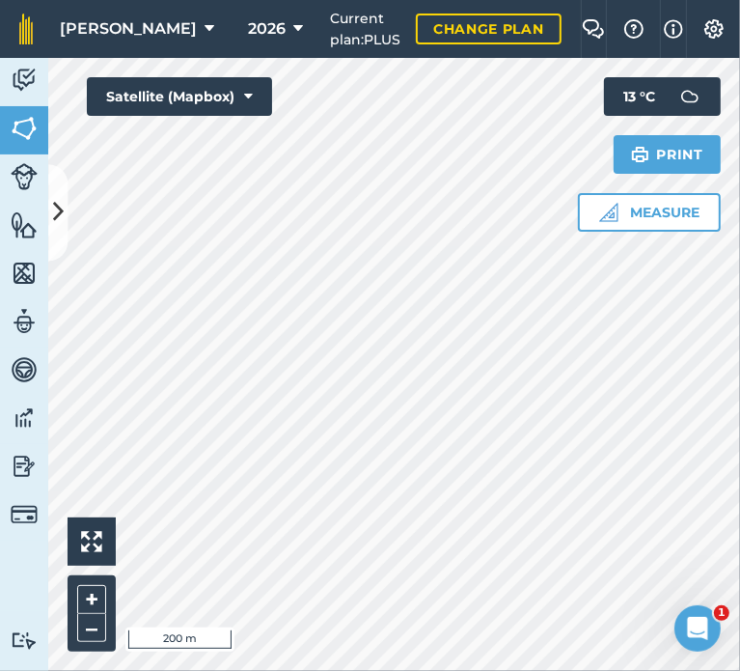
click at [341, 60] on div "[PERSON_NAME] 2026 Current plan : PLUS Change plan Farm Chat Help Info Settings…" at bounding box center [370, 335] width 740 height 671
click at [62, 211] on icon at bounding box center [58, 213] width 11 height 34
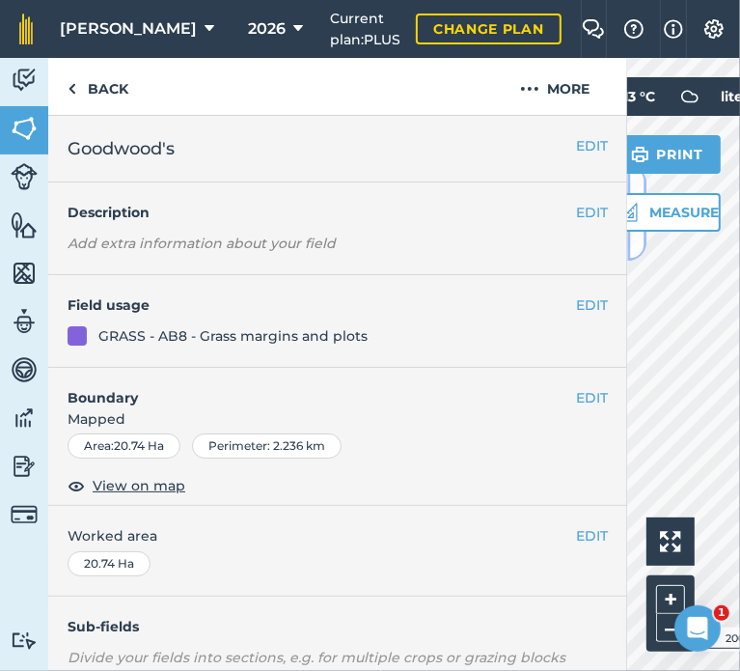
click at [633, 234] on button at bounding box center [636, 212] width 19 height 96
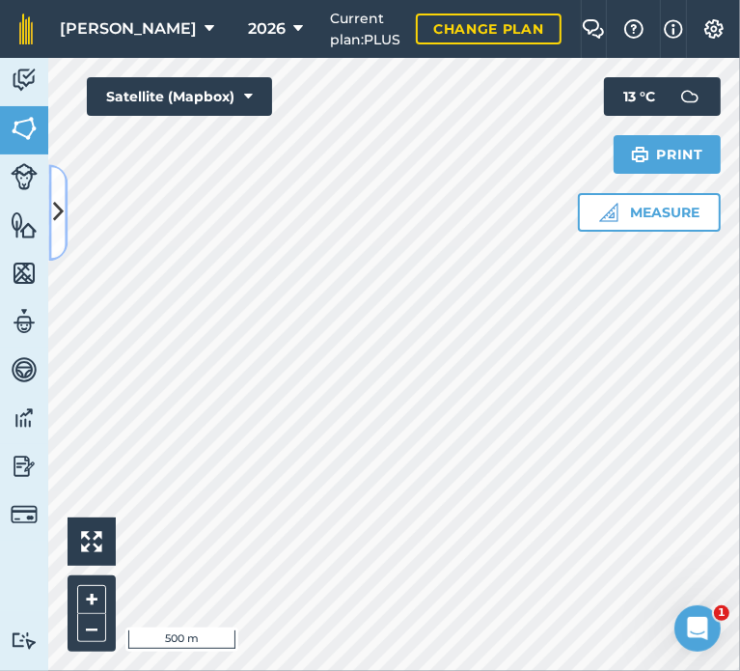
click at [64, 221] on button at bounding box center [57, 212] width 19 height 96
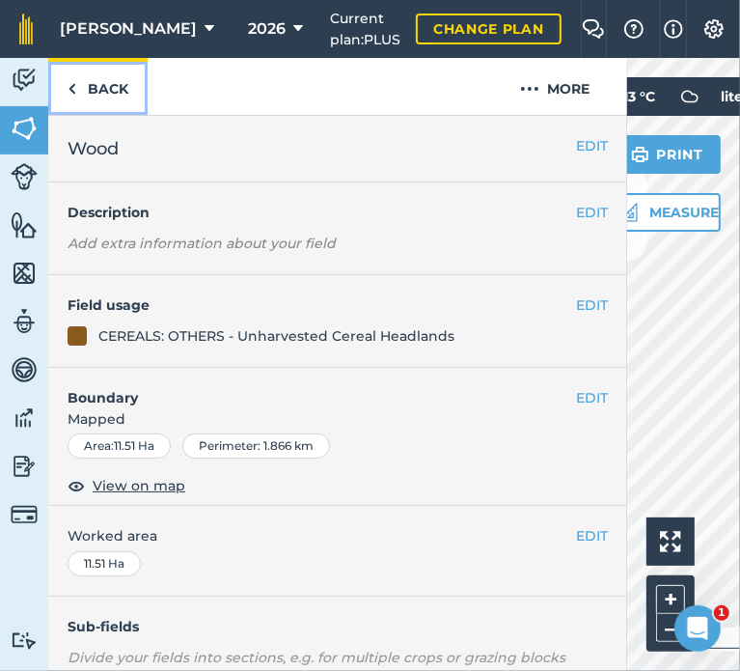
click at [105, 95] on link "Back" at bounding box center [97, 86] width 99 height 57
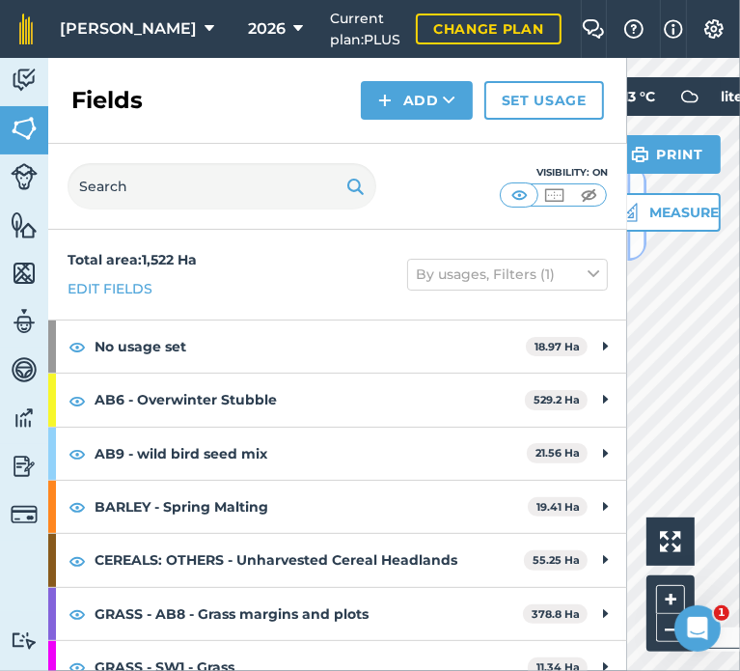
click at [636, 238] on button at bounding box center [636, 212] width 19 height 96
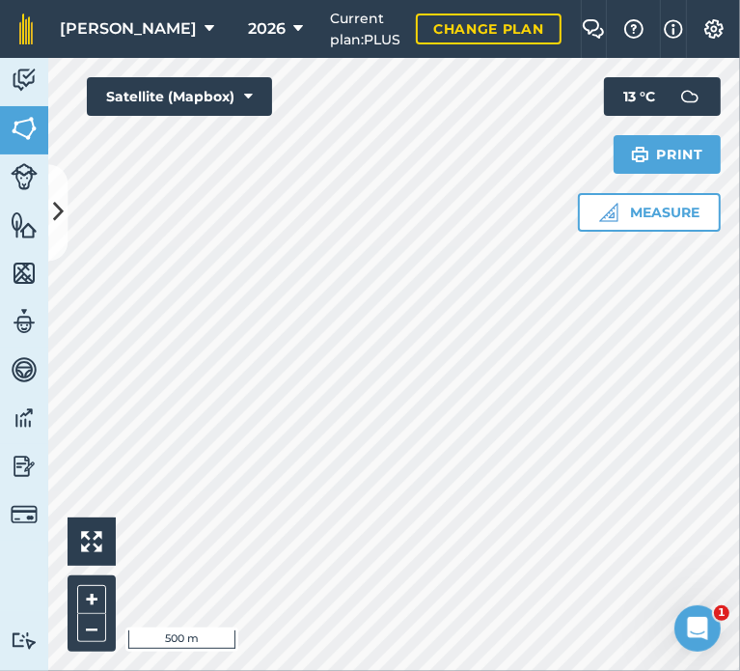
click at [378, 670] on html "[PERSON_NAME] 2026 Current plan : PLUS Change plan Farm Chat Help Info Settings…" at bounding box center [370, 335] width 740 height 671
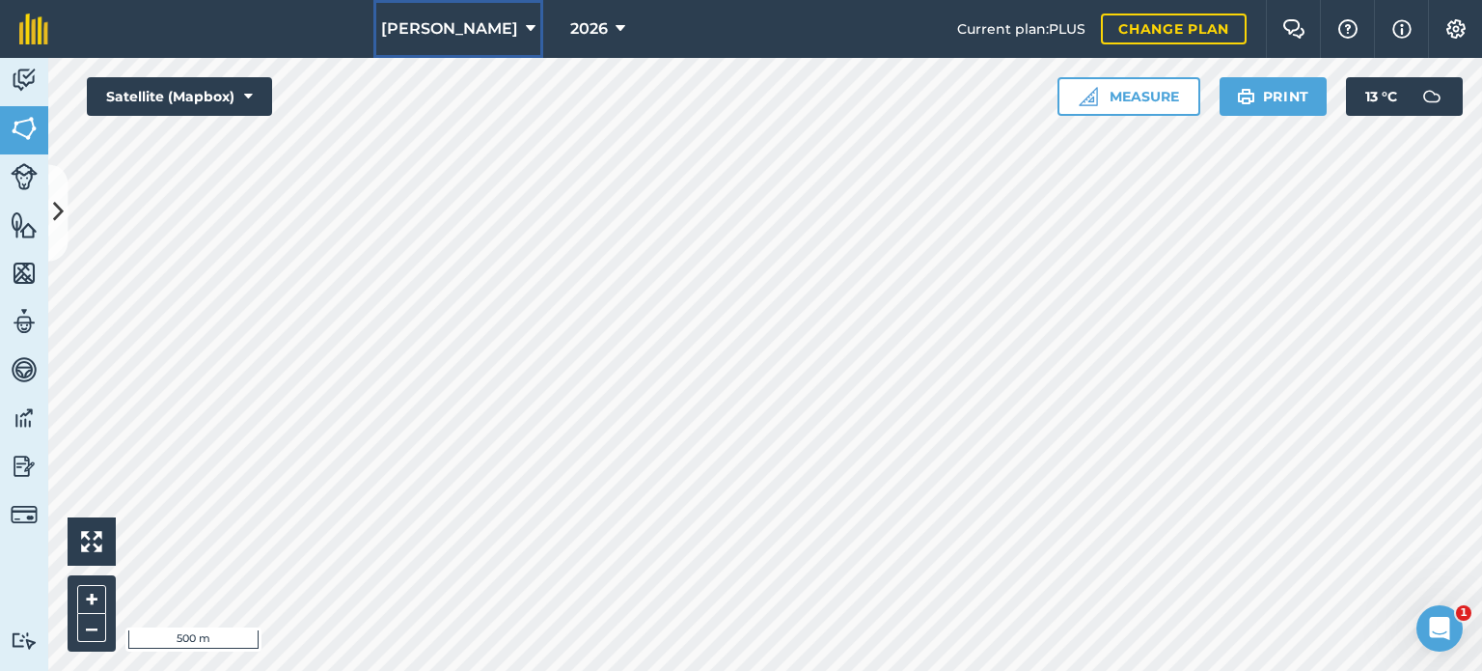
click at [458, 42] on button "[PERSON_NAME]" at bounding box center [458, 29] width 170 height 58
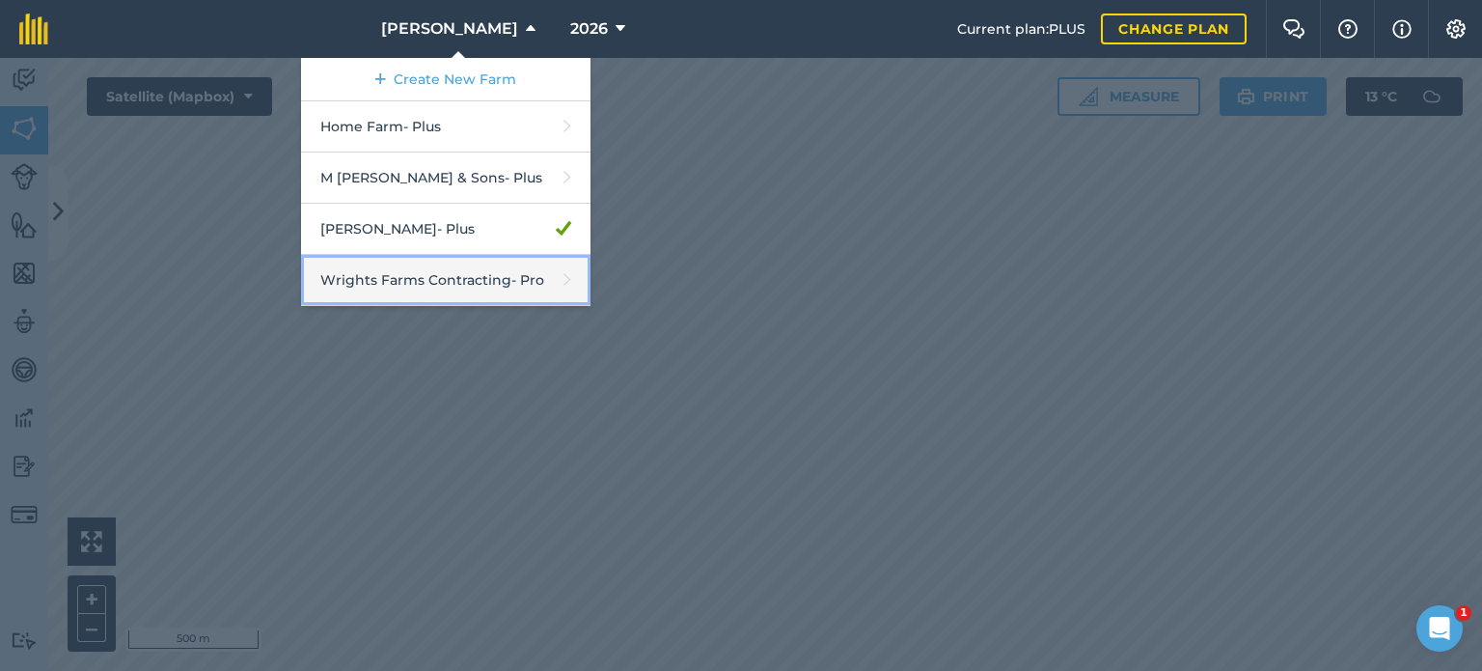
click at [514, 286] on link "Wrights Farms Contracting - Pro" at bounding box center [445, 280] width 289 height 51
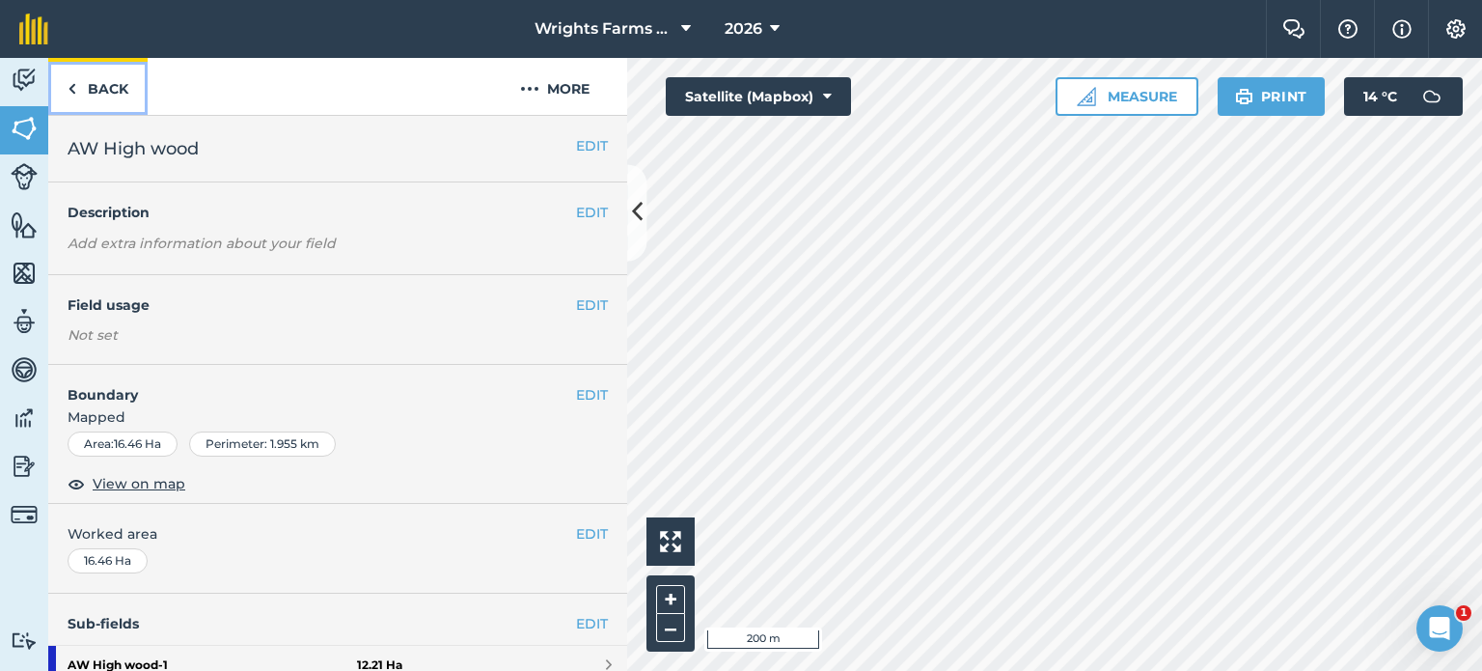
click at [119, 94] on link "Back" at bounding box center [97, 86] width 99 height 57
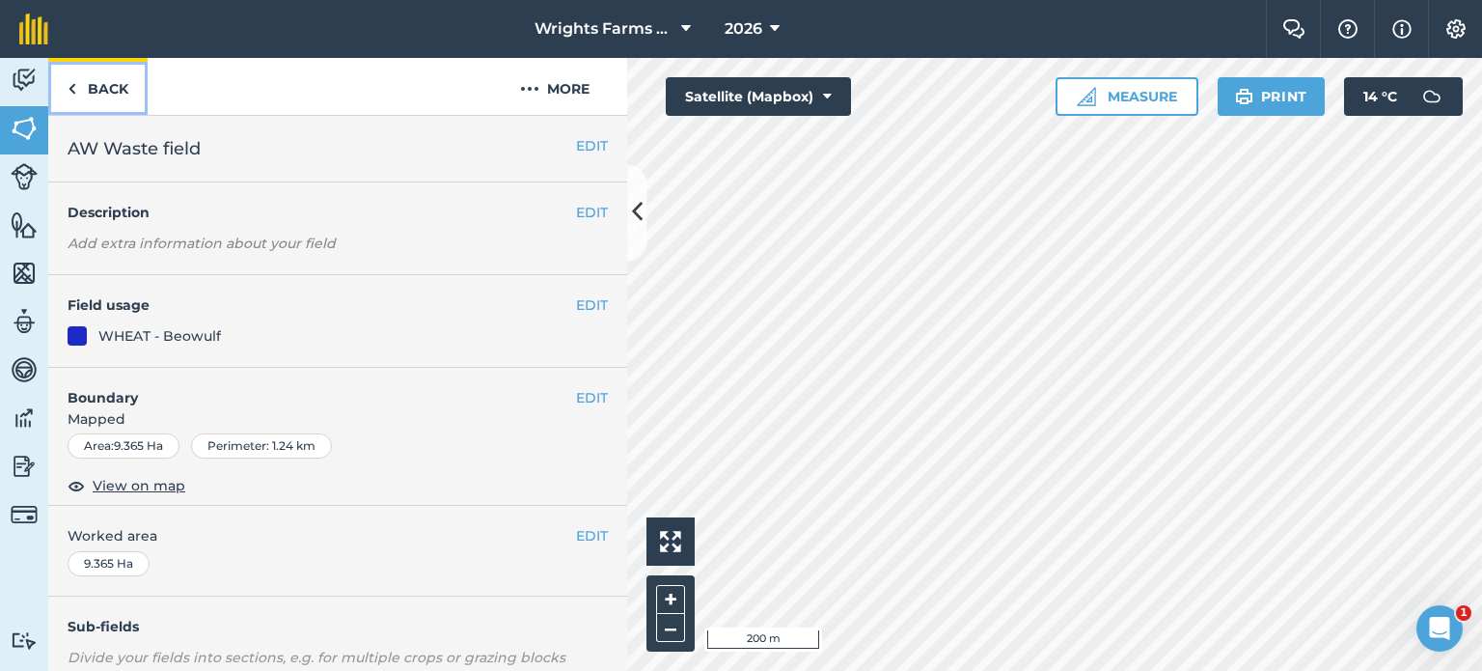
click at [89, 96] on link "Back" at bounding box center [97, 86] width 99 height 57
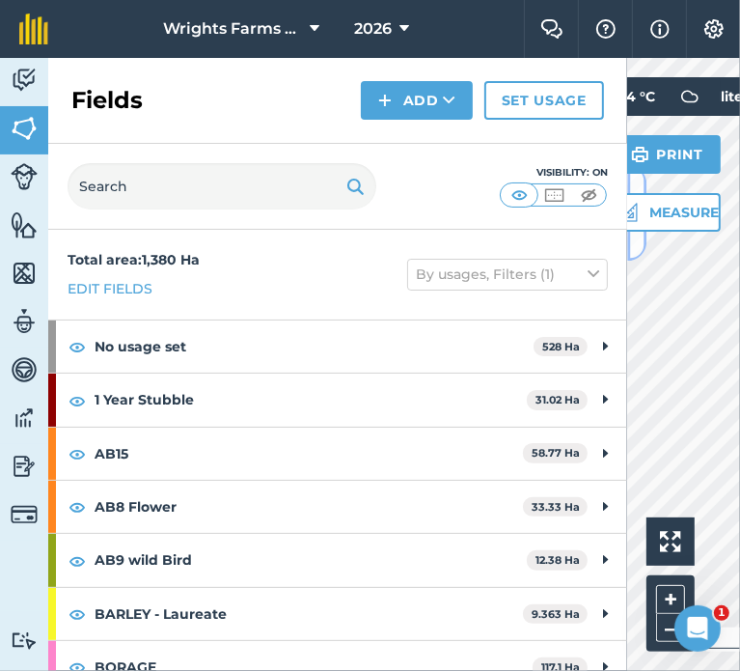
click at [632, 238] on button at bounding box center [636, 212] width 19 height 96
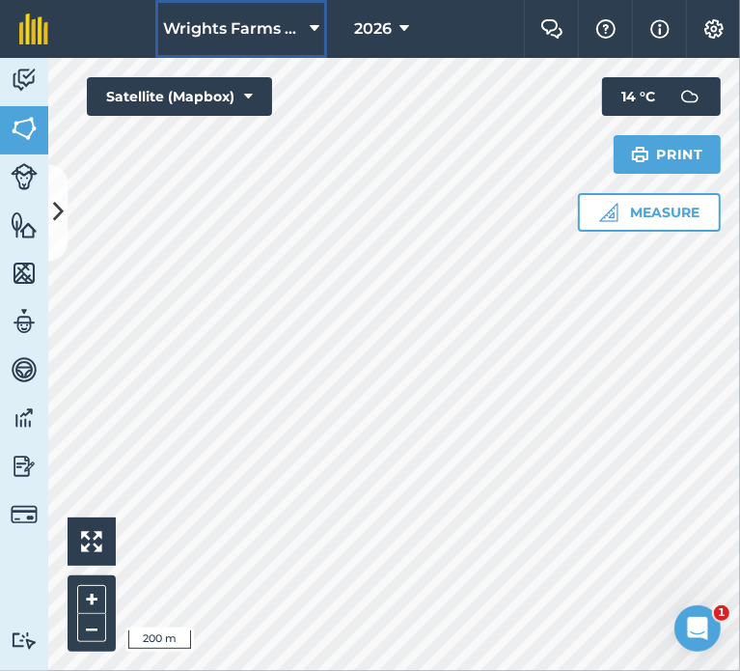
click at [233, 26] on span "Wrights Farms Contracting" at bounding box center [232, 28] width 139 height 23
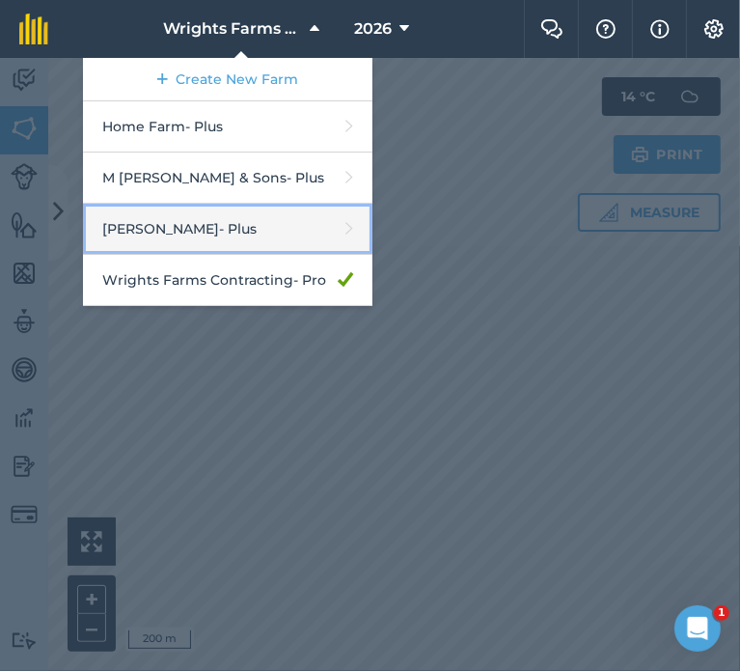
click at [220, 220] on link "[PERSON_NAME] - Plus" at bounding box center [227, 229] width 289 height 51
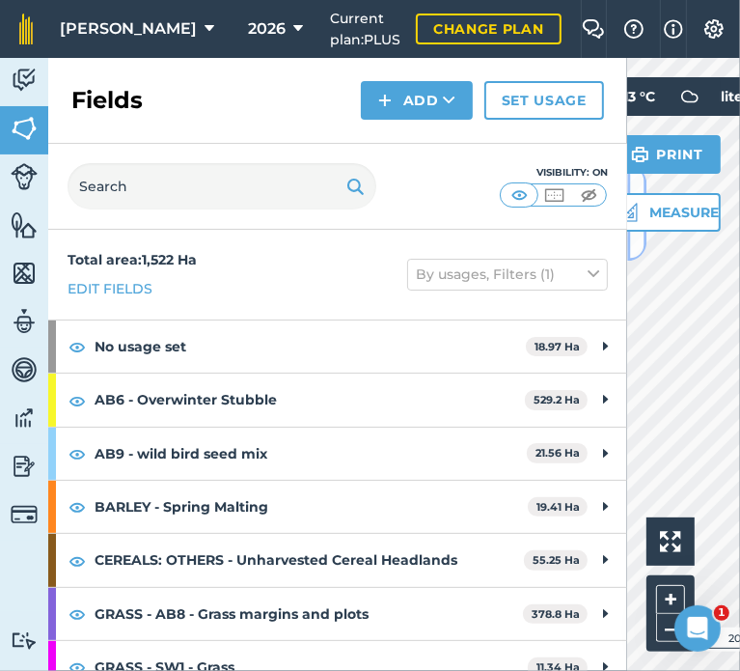
click at [633, 244] on button at bounding box center [636, 212] width 19 height 96
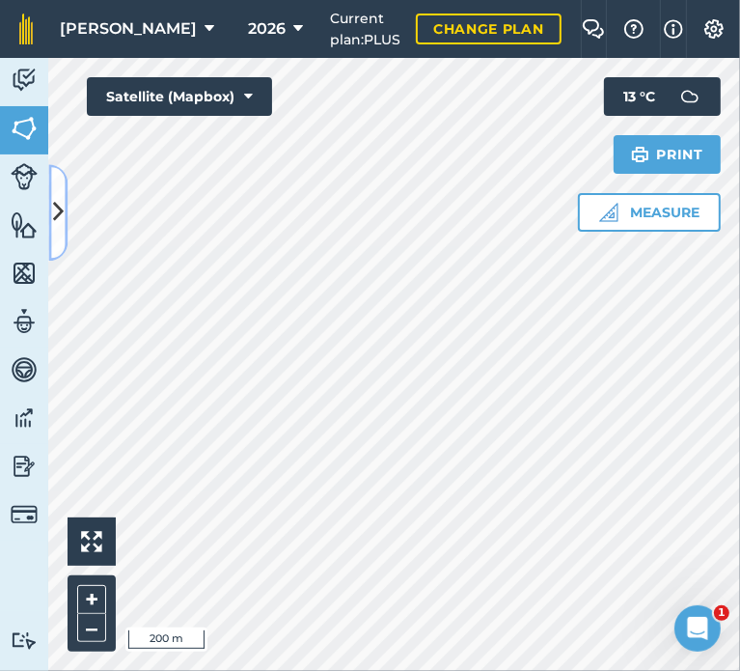
click at [57, 219] on icon at bounding box center [58, 213] width 11 height 34
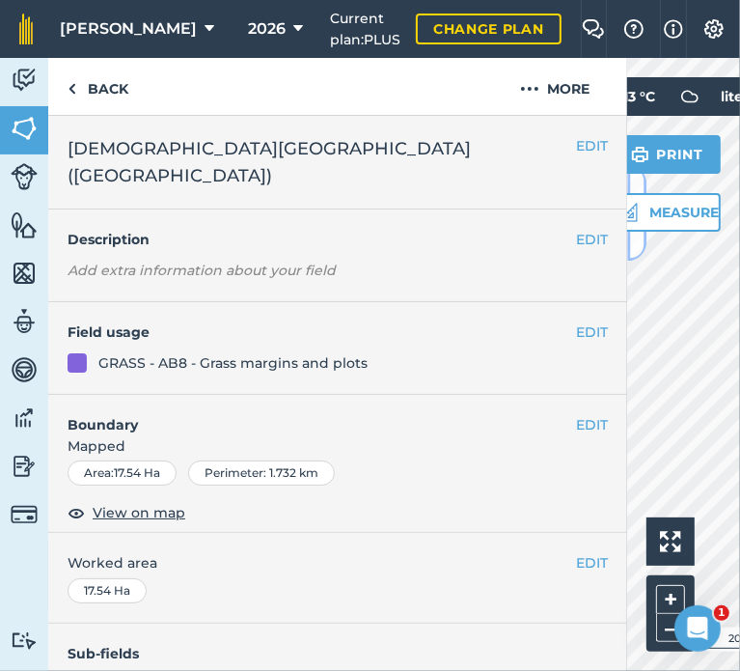
click at [639, 242] on button at bounding box center [636, 212] width 19 height 96
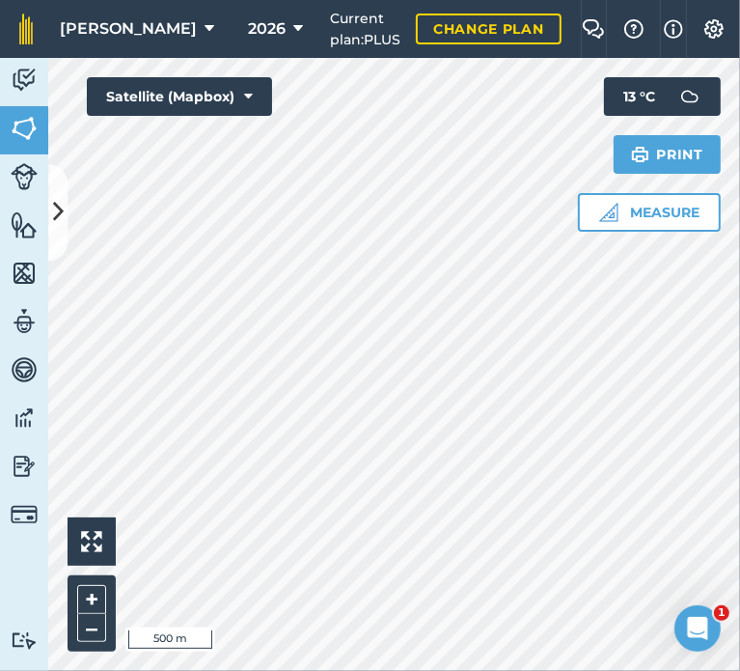
click at [0, 415] on html "[PERSON_NAME] 2026 Current plan : PLUS Change plan Farm Chat Help Info Settings…" at bounding box center [370, 335] width 740 height 671
click at [591, 118] on div "Hello i 500 m + – Satellite (Mapbox) Measure Print 13 ° C" at bounding box center [394, 364] width 692 height 613
click at [54, 221] on icon at bounding box center [58, 213] width 11 height 34
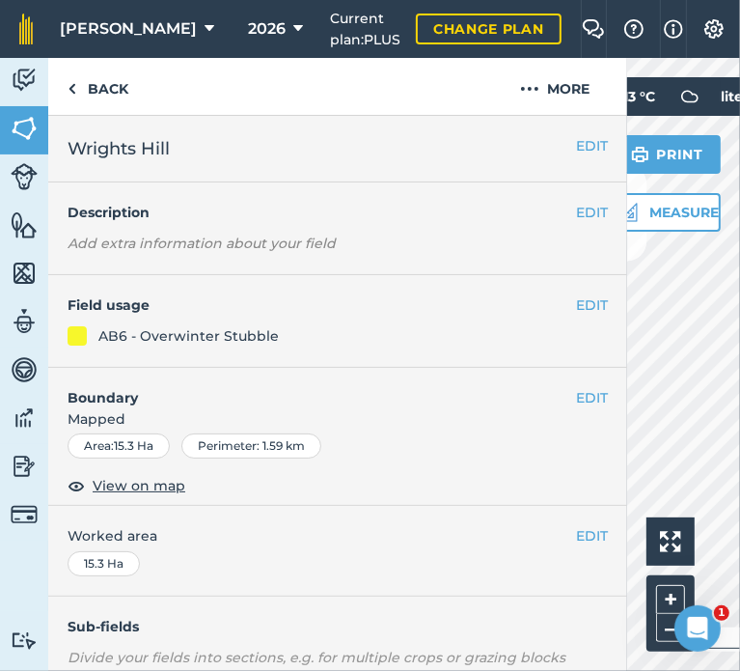
scroll to position [289, 0]
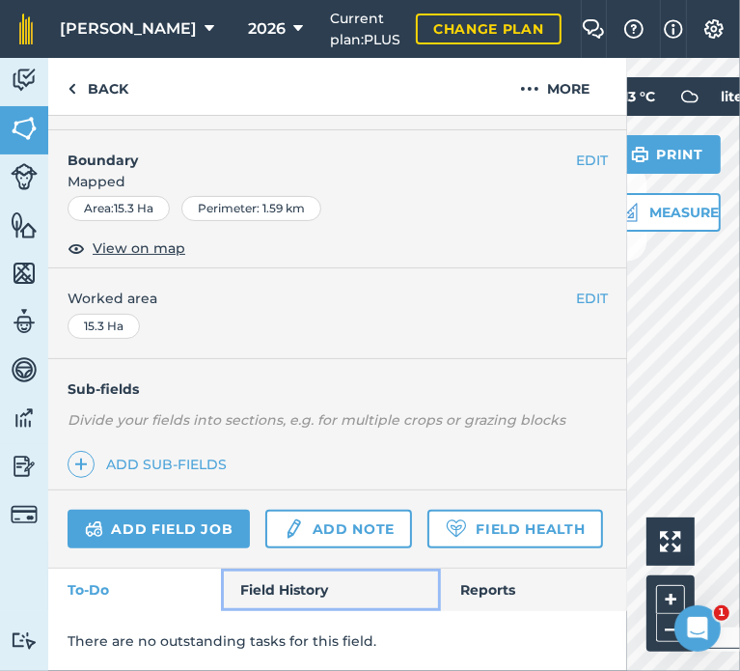
click at [266, 591] on link "Field History" at bounding box center [330, 589] width 219 height 42
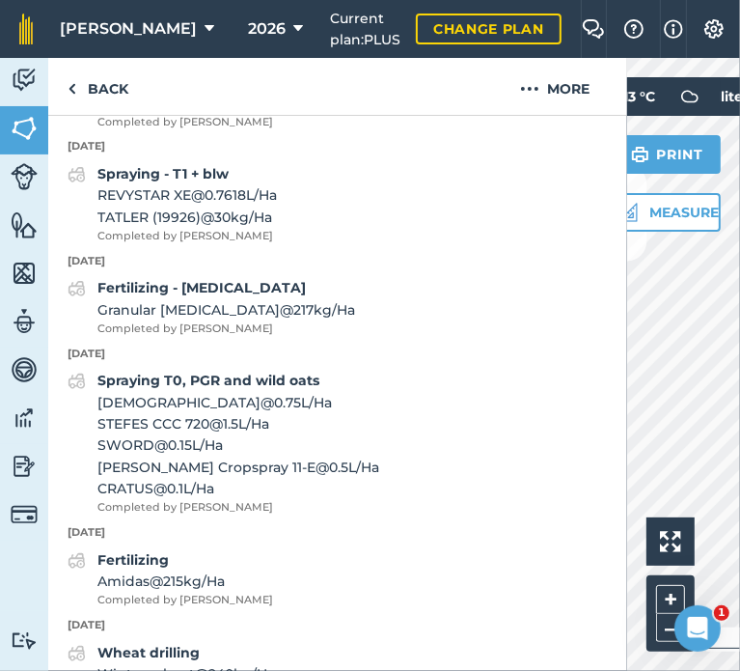
scroll to position [1270, 0]
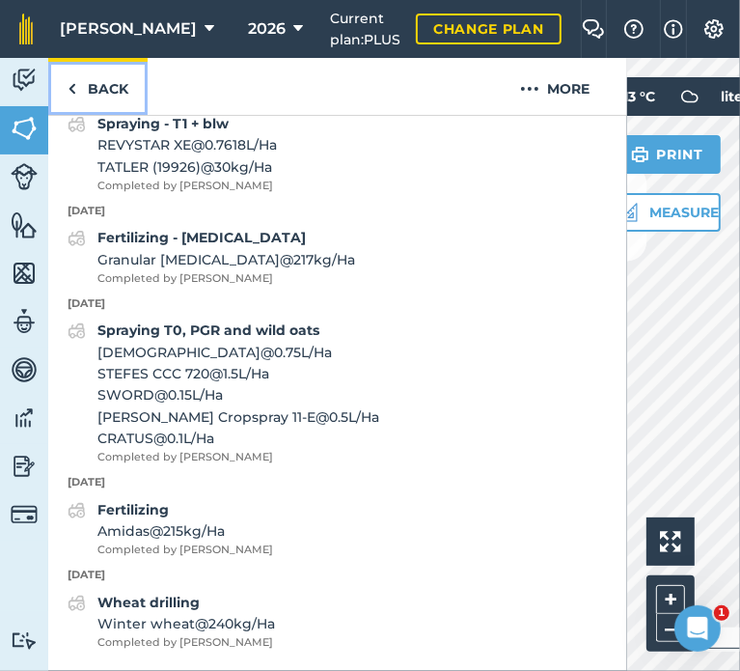
click at [99, 91] on link "Back" at bounding box center [97, 86] width 99 height 57
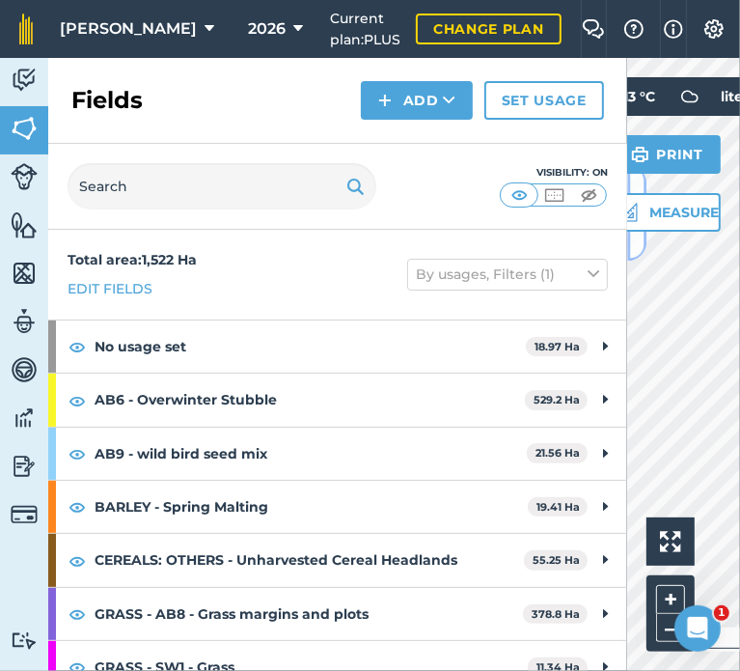
click at [639, 248] on button at bounding box center [636, 212] width 19 height 96
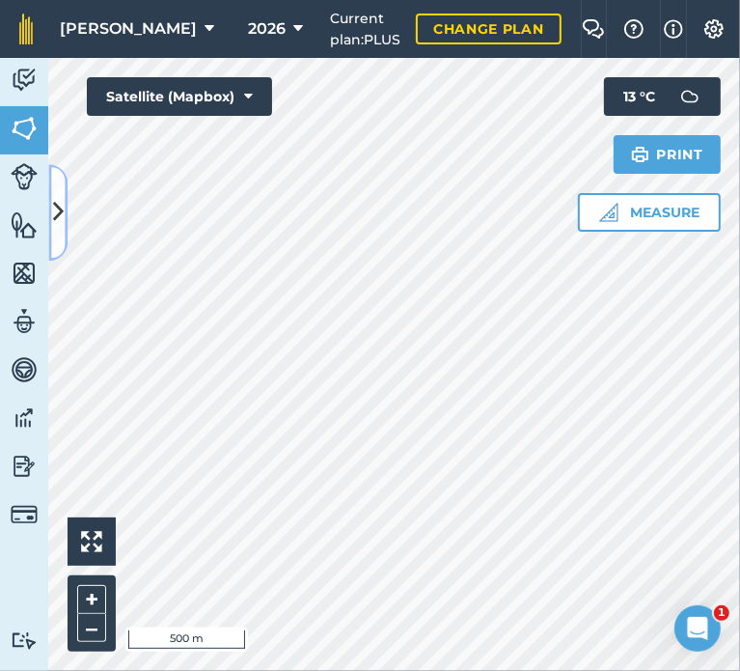
click at [57, 230] on button at bounding box center [57, 212] width 19 height 96
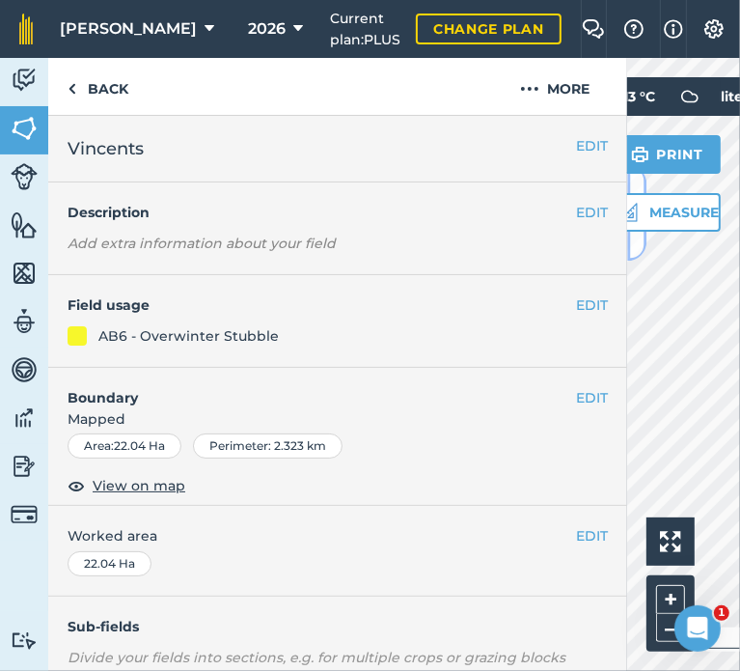
scroll to position [289, 0]
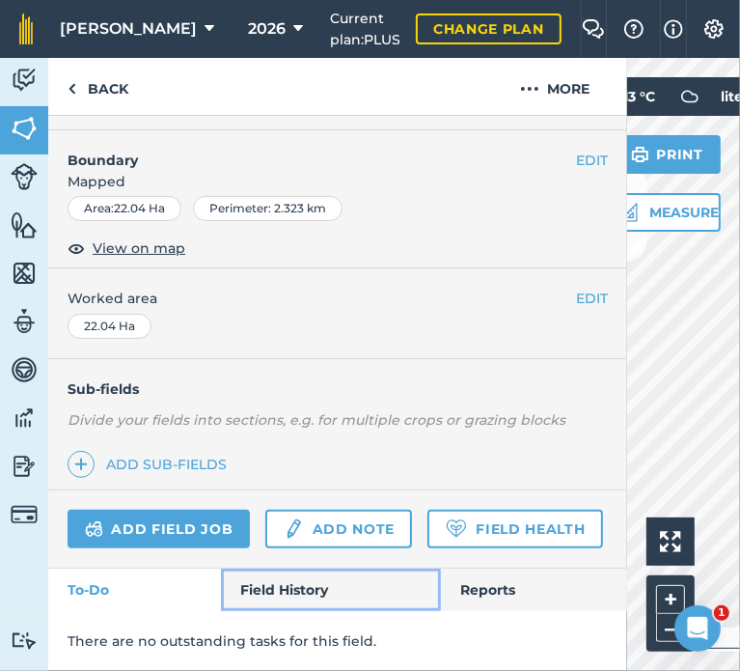
click at [320, 586] on link "Field History" at bounding box center [330, 589] width 219 height 42
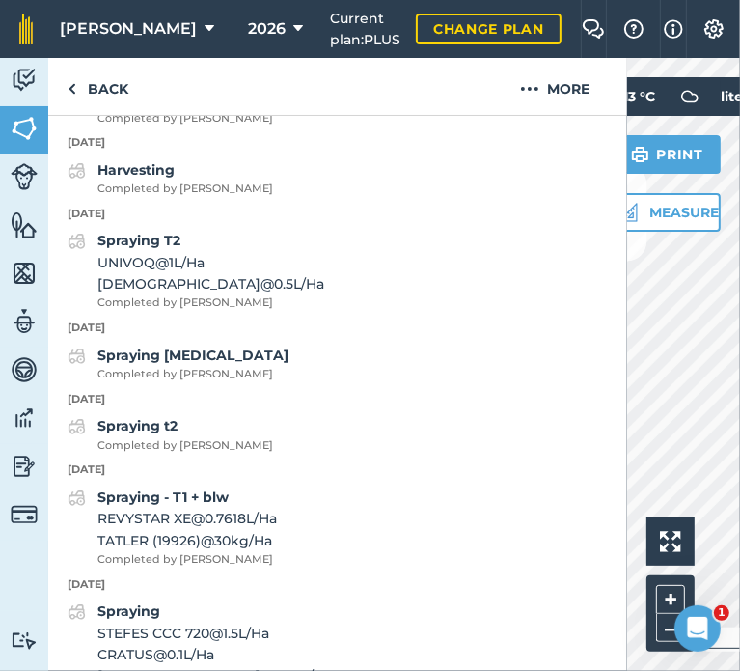
scroll to position [799, 0]
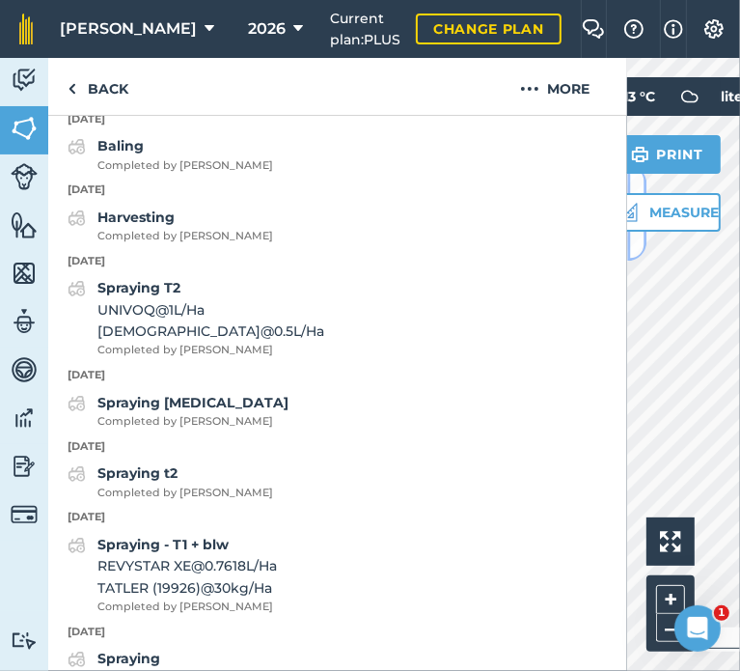
click at [642, 246] on button at bounding box center [636, 212] width 19 height 96
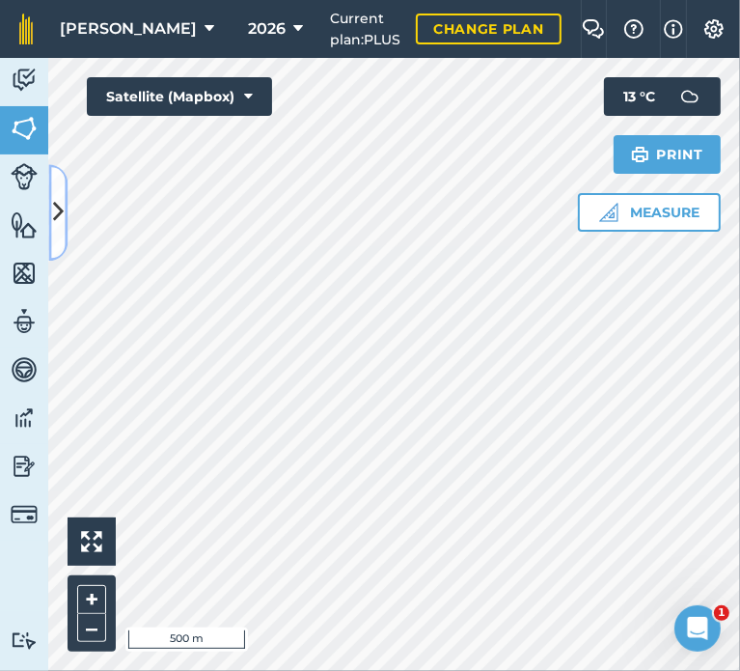
click at [58, 241] on button at bounding box center [57, 212] width 19 height 96
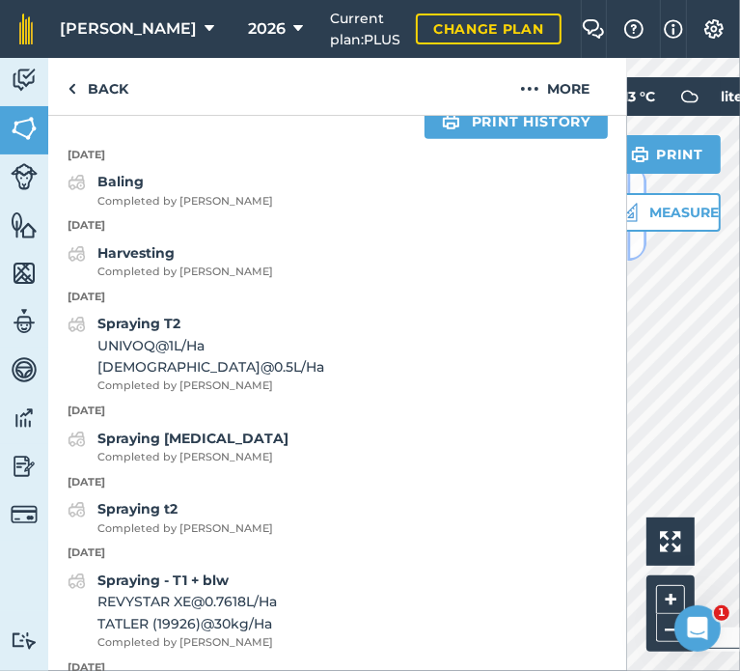
scroll to position [760, 0]
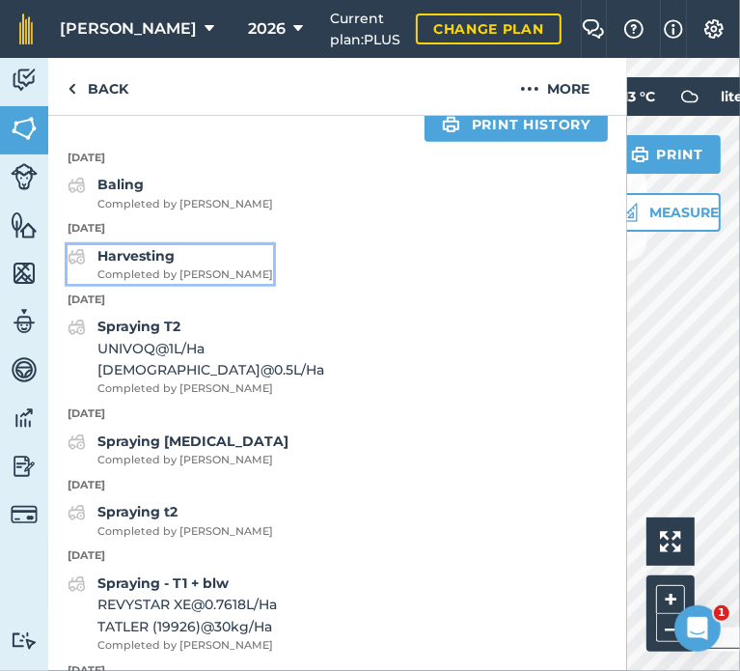
click at [154, 264] on strong "Harvesting" at bounding box center [135, 255] width 77 height 17
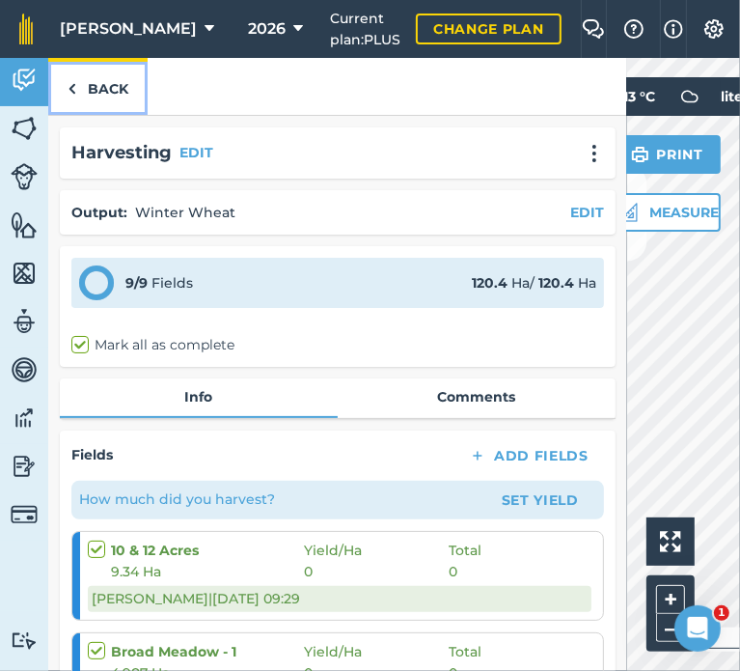
click at [106, 86] on link "Back" at bounding box center [97, 86] width 99 height 57
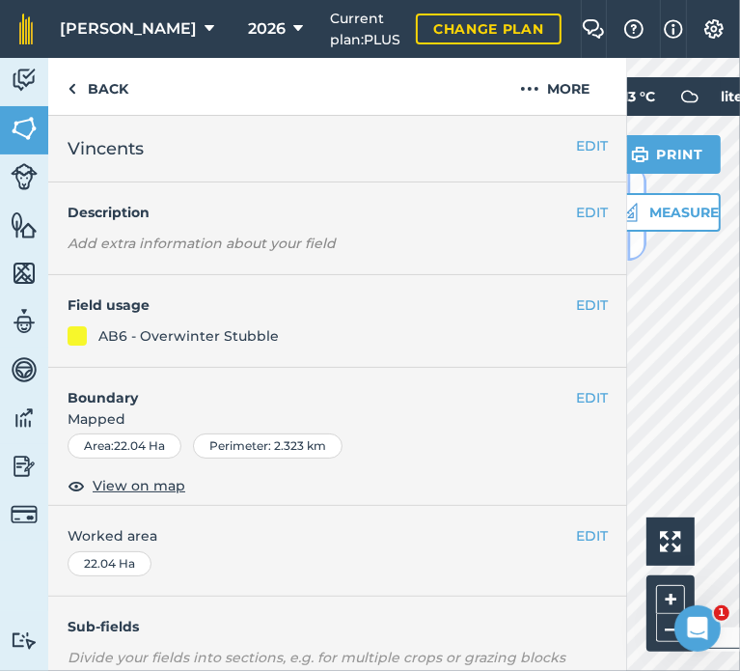
click at [638, 243] on button at bounding box center [636, 212] width 19 height 96
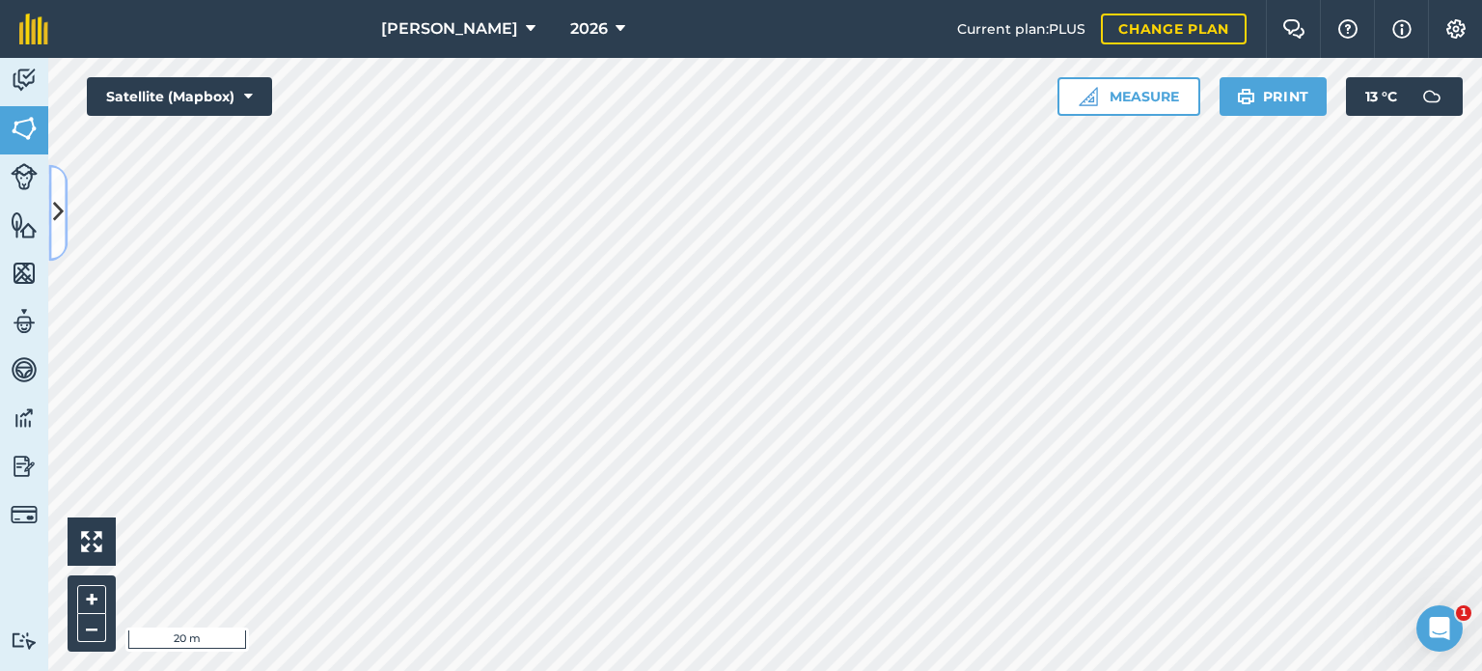
click at [55, 200] on icon at bounding box center [58, 213] width 11 height 34
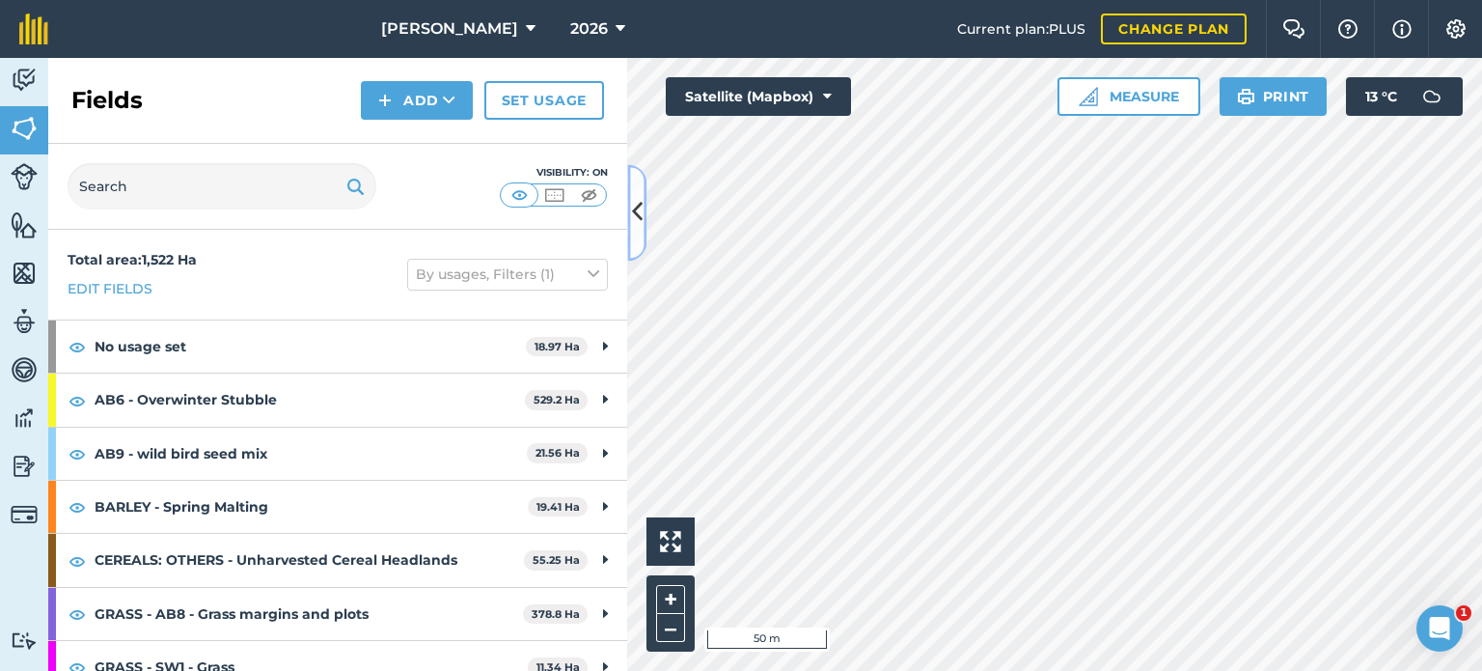
click at [635, 204] on icon at bounding box center [637, 213] width 11 height 34
